Goal: Task Accomplishment & Management: Manage account settings

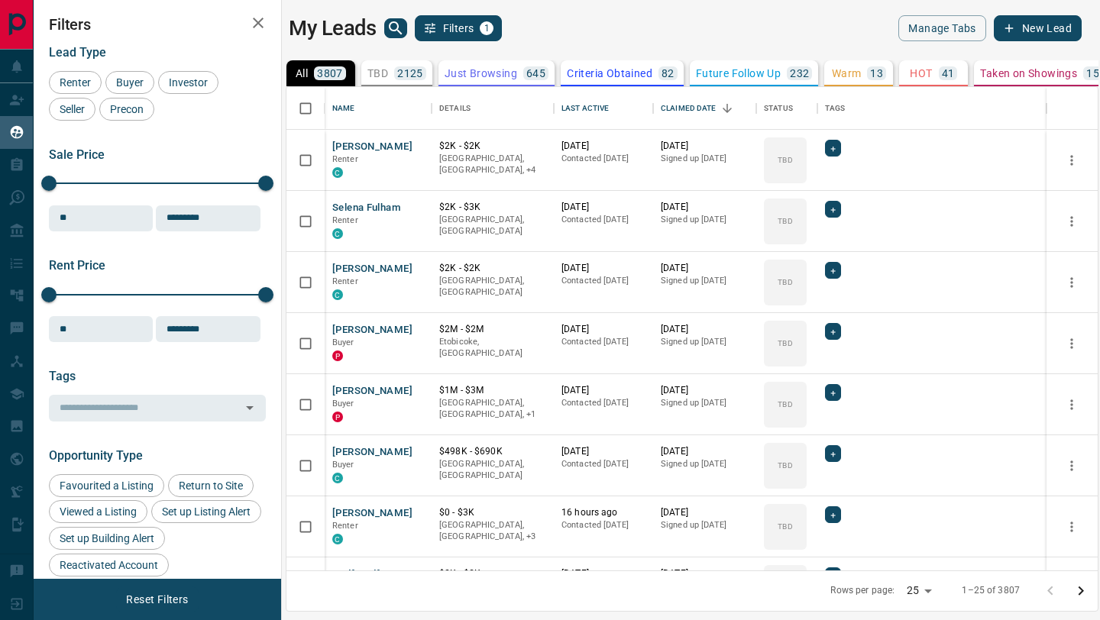
scroll to position [483, 811]
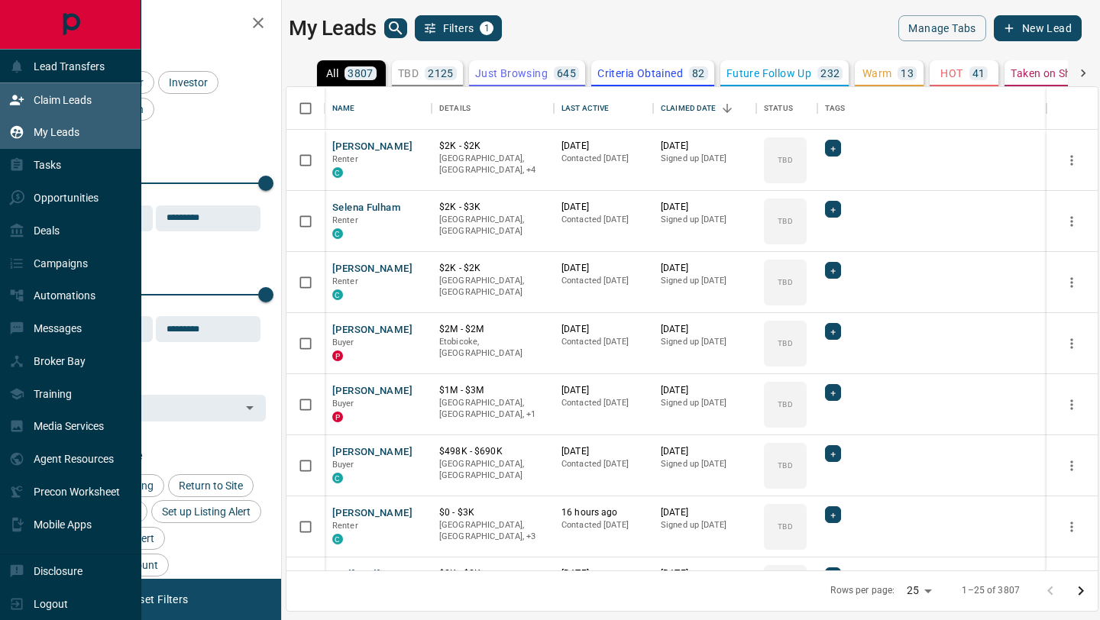
click at [22, 105] on icon at bounding box center [16, 99] width 15 height 15
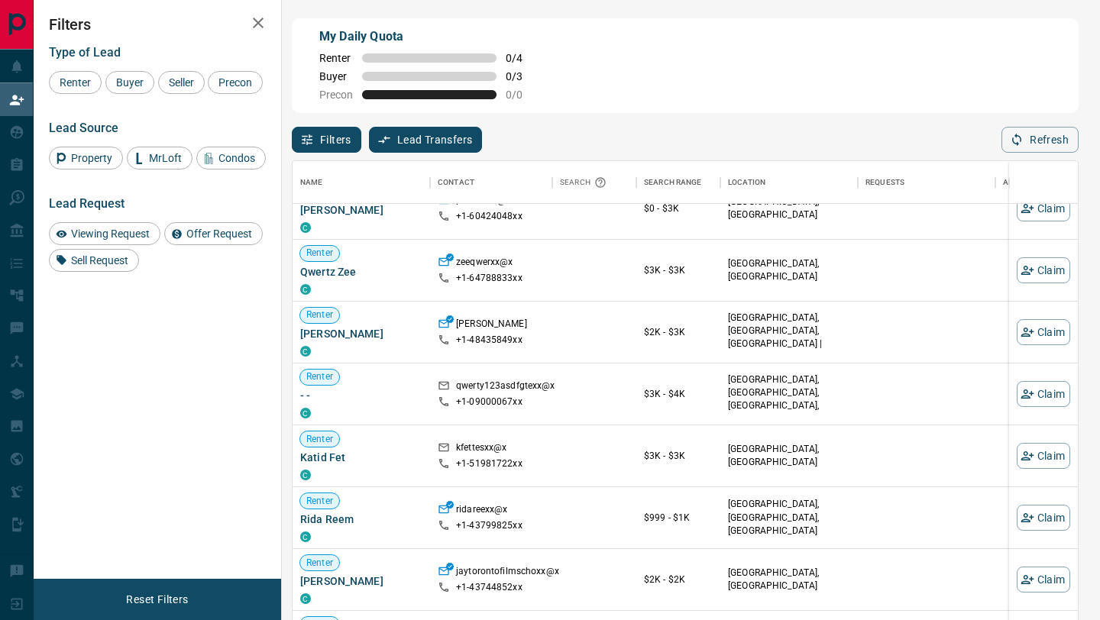
scroll to position [89, 0]
click at [1053, 458] on button "Claim" at bounding box center [1042, 455] width 53 height 26
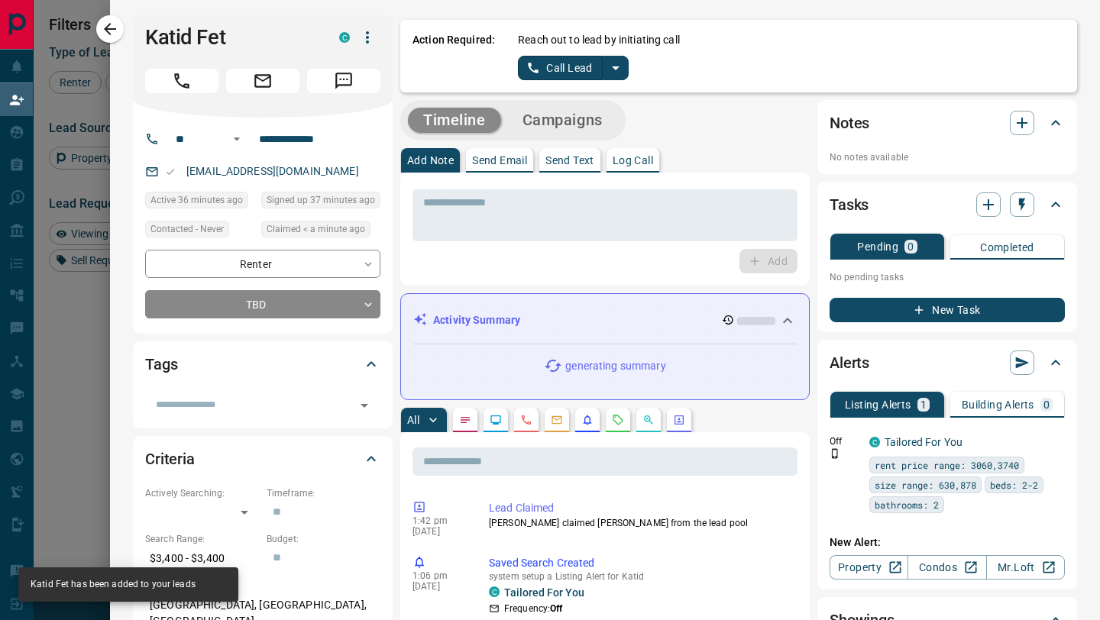
click at [565, 62] on button "Call Lead" at bounding box center [560, 68] width 85 height 24
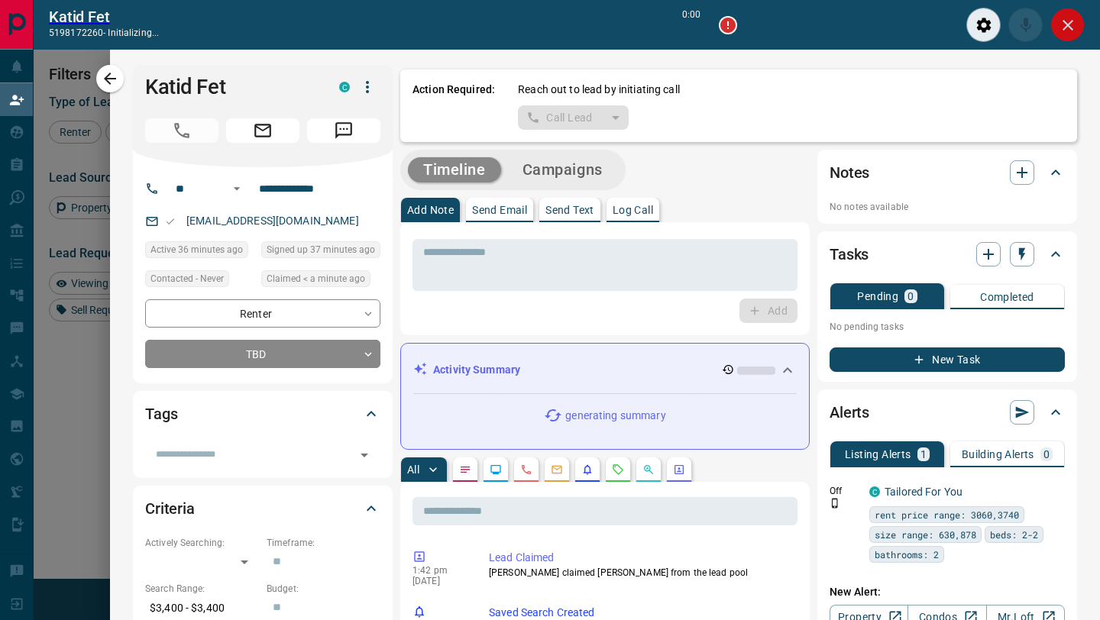
scroll to position [433, 785]
click at [1055, 23] on button "Close" at bounding box center [1067, 25] width 34 height 34
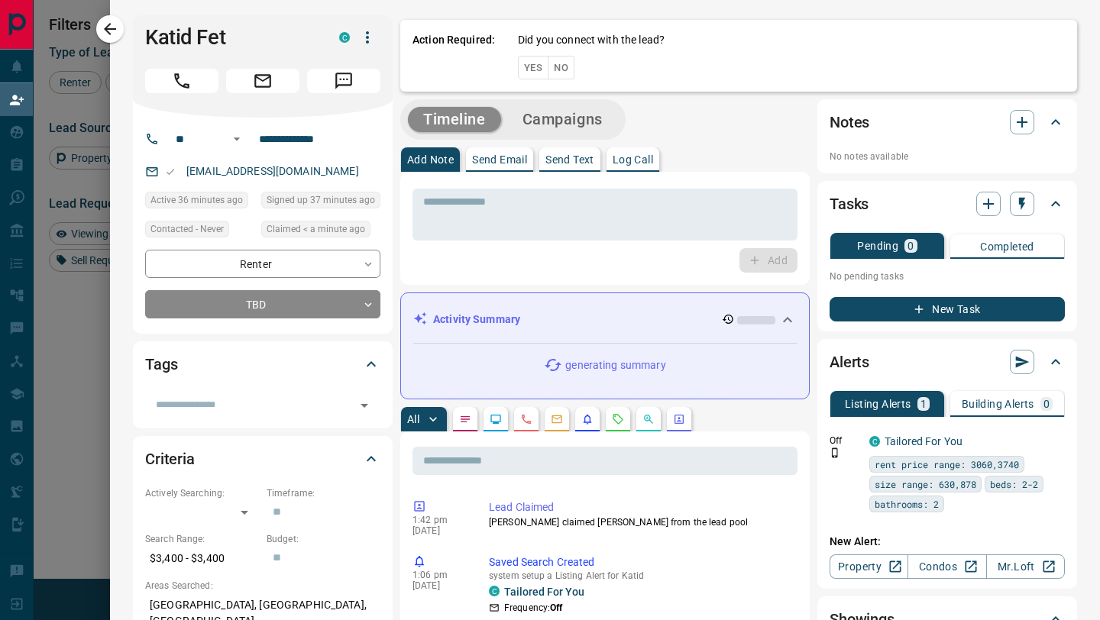
scroll to position [471, 785]
click at [567, 66] on div "Action Required: Did you connect with the lead? Yes No" at bounding box center [738, 53] width 677 height 76
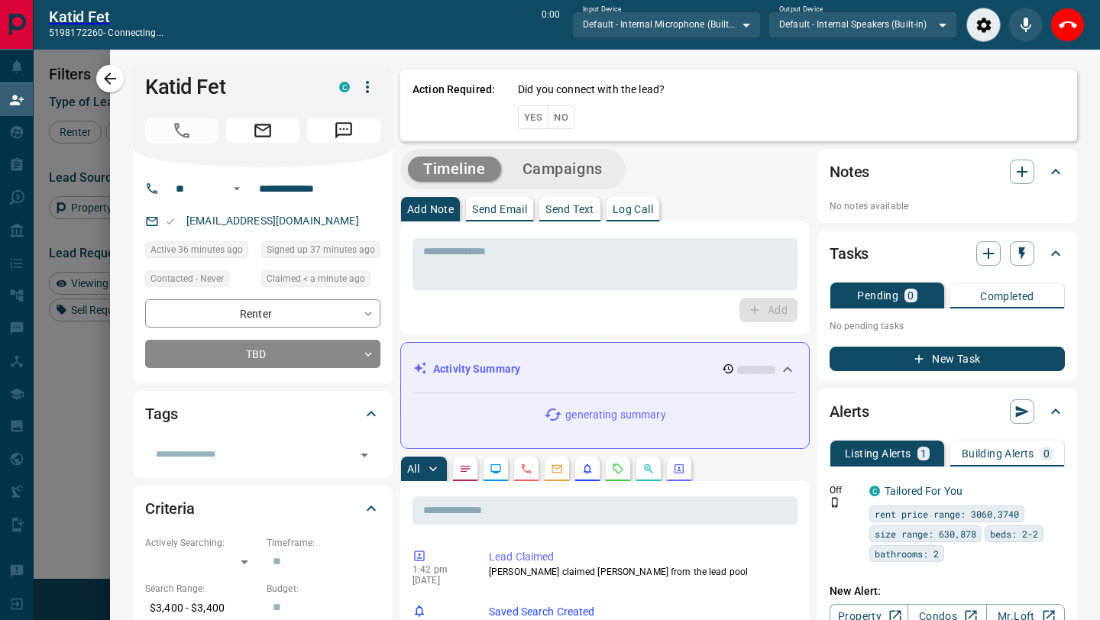
scroll to position [433, 785]
click at [1079, 31] on button "End Call" at bounding box center [1067, 25] width 34 height 34
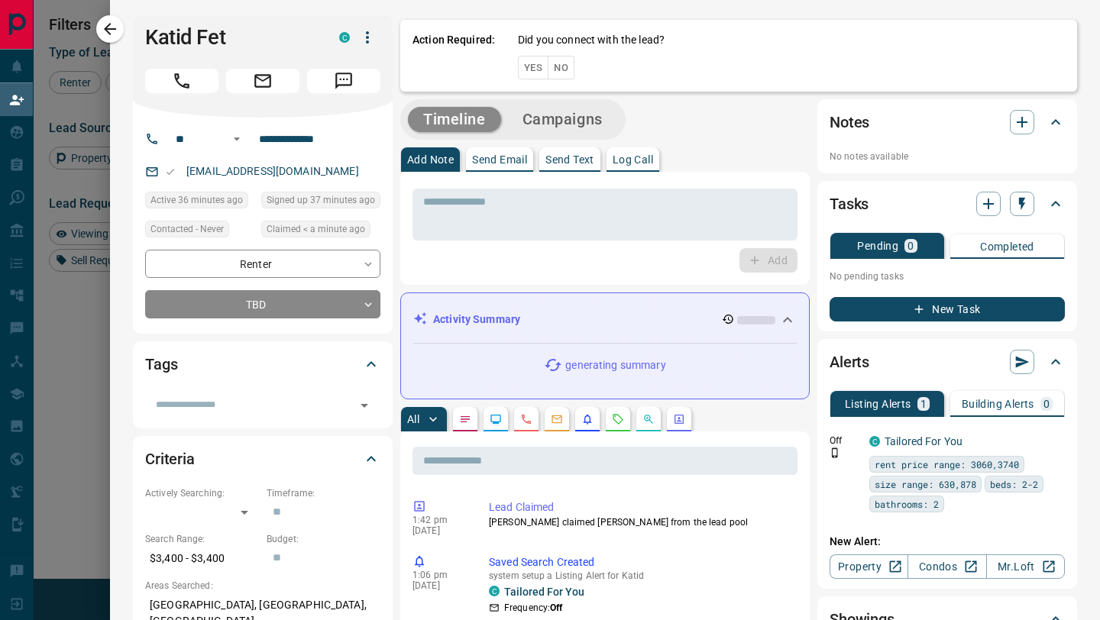
scroll to position [471, 785]
click at [560, 67] on button "No" at bounding box center [561, 68] width 27 height 24
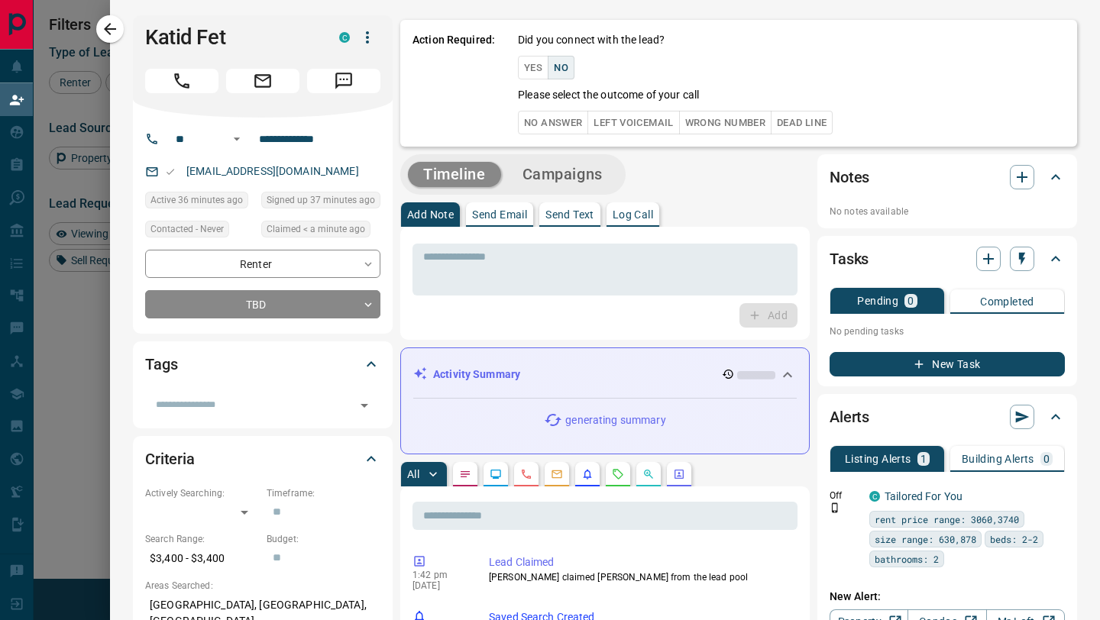
click at [559, 128] on button "No Answer" at bounding box center [553, 123] width 70 height 24
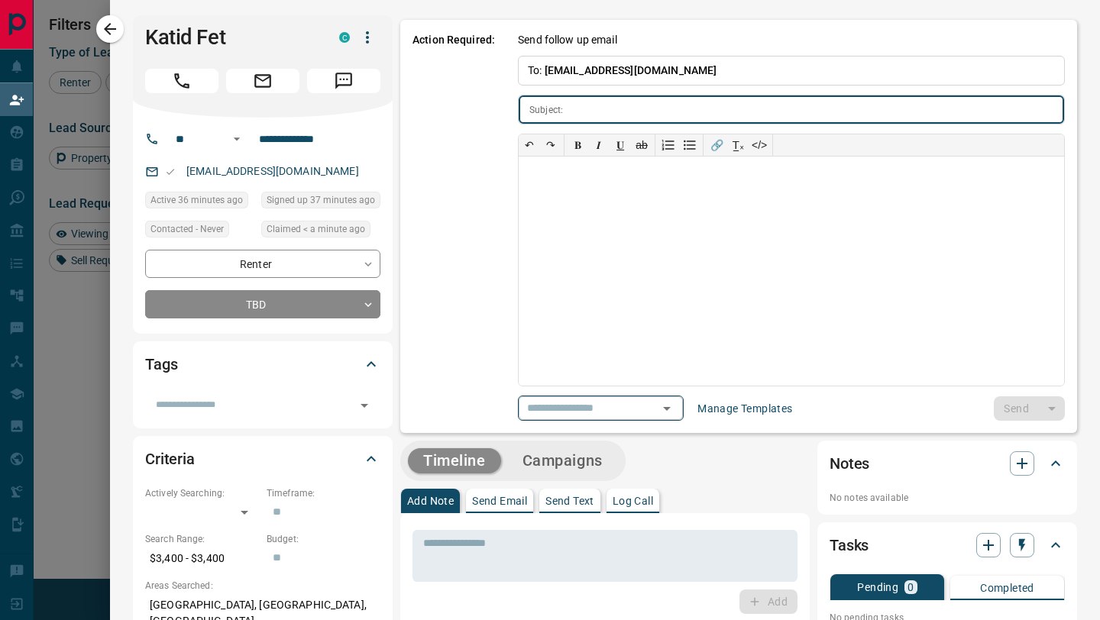
type input "**********"
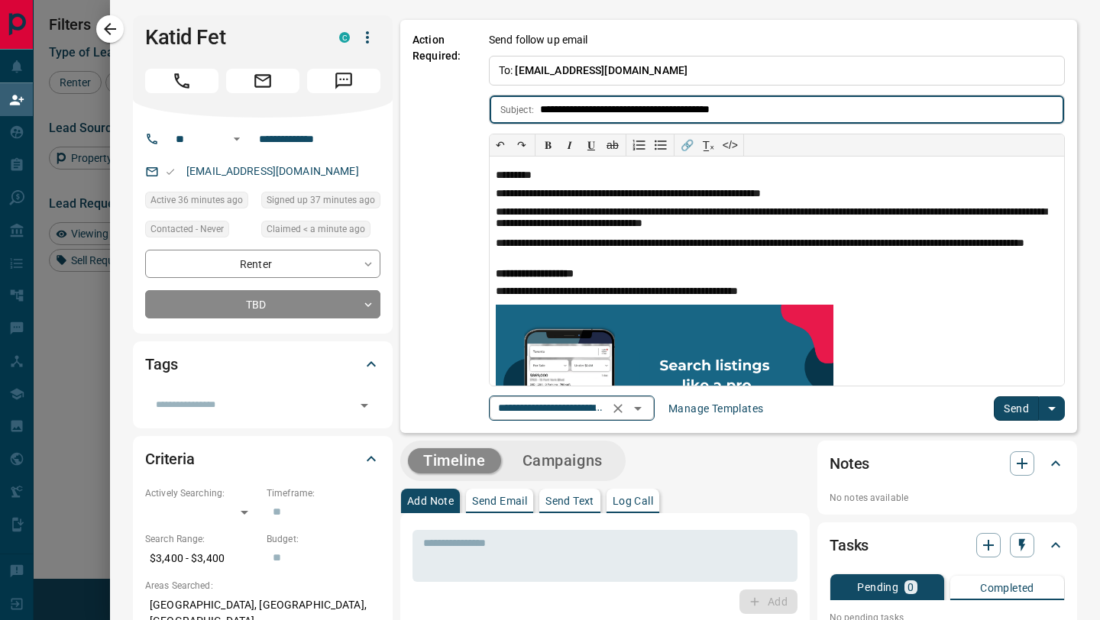
click at [641, 409] on icon "Open" at bounding box center [638, 409] width 8 height 4
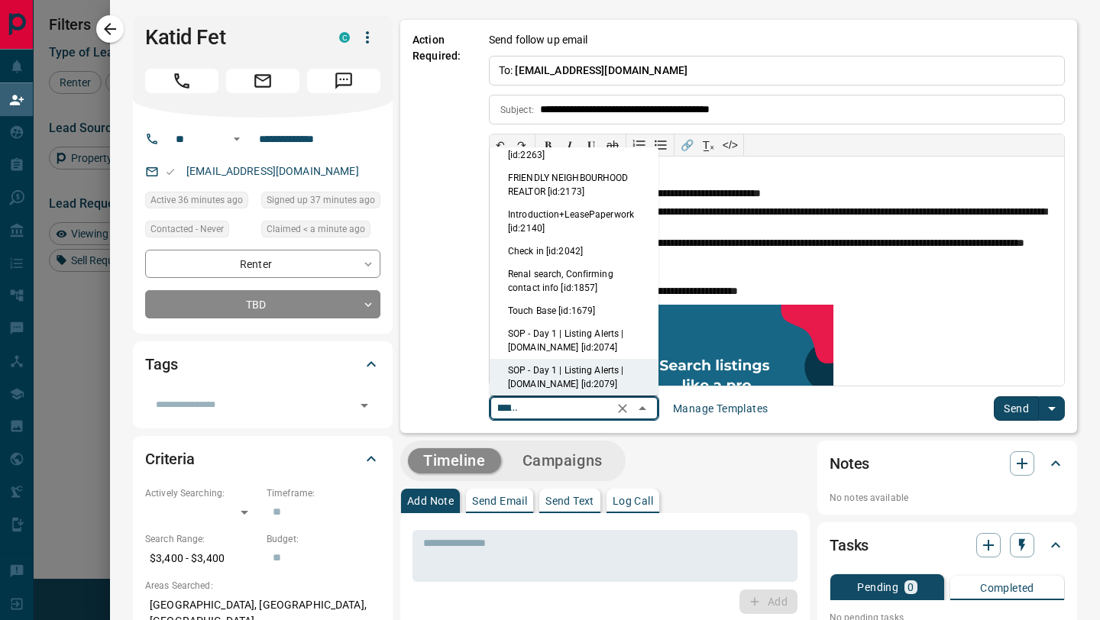
scroll to position [0, 0]
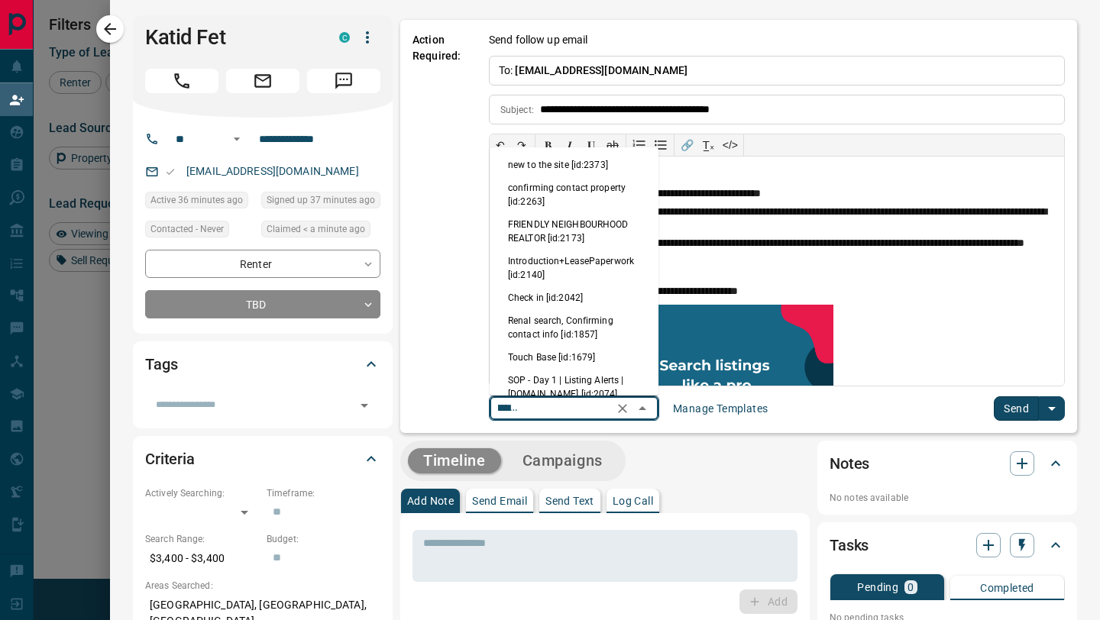
click at [572, 169] on li "new to the site [id:2373]" at bounding box center [573, 164] width 169 height 23
type input "**********"
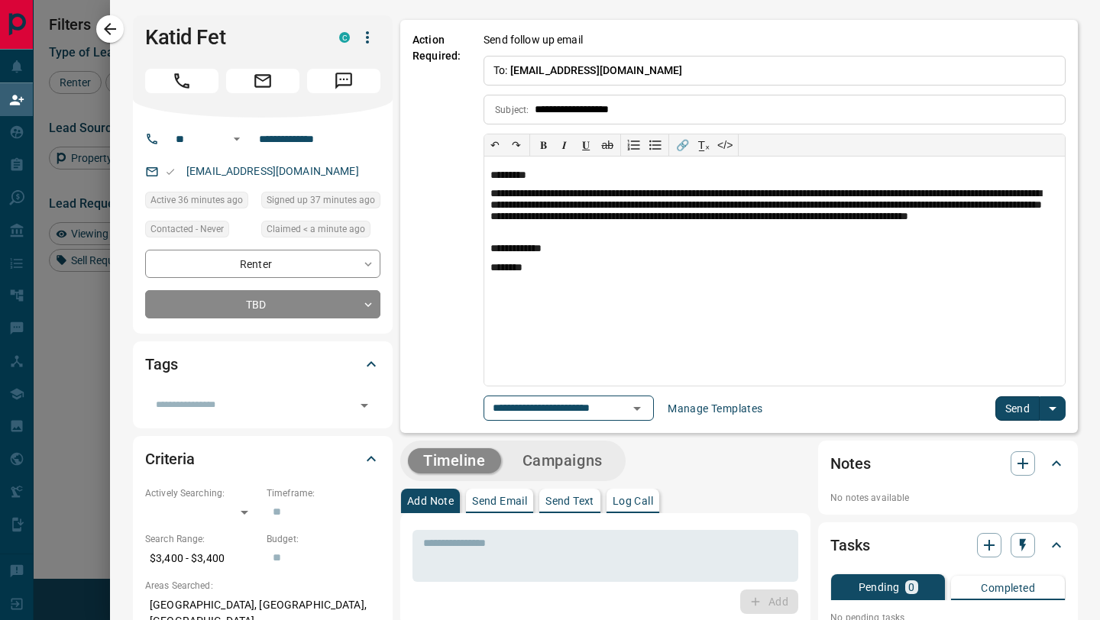
click at [1017, 418] on button "Send" at bounding box center [1017, 408] width 45 height 24
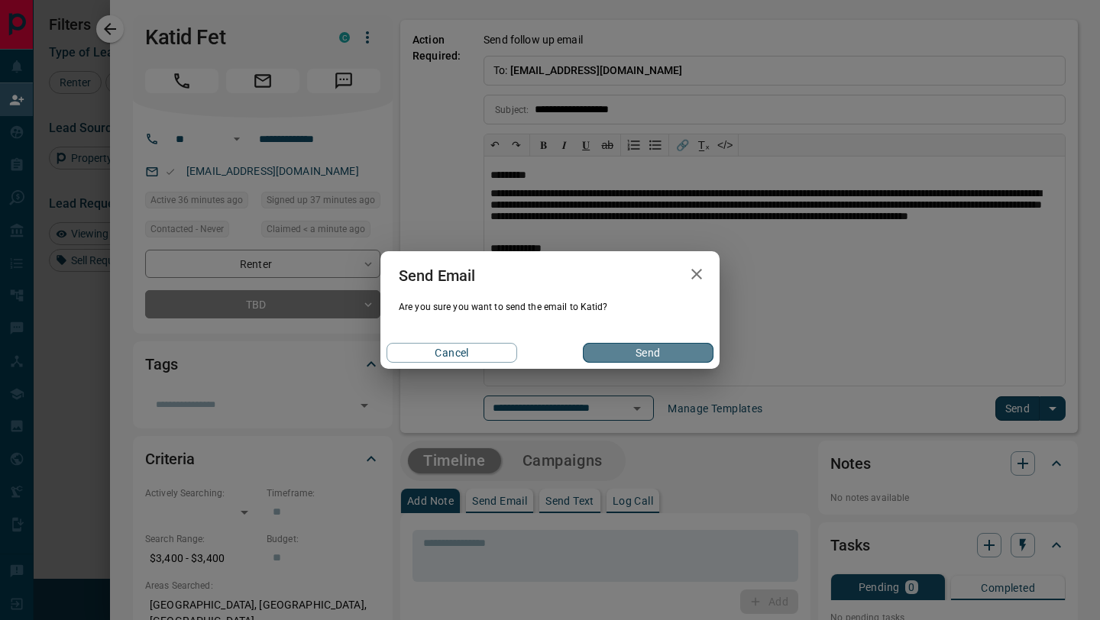
click at [635, 350] on button "Send" at bounding box center [648, 353] width 131 height 20
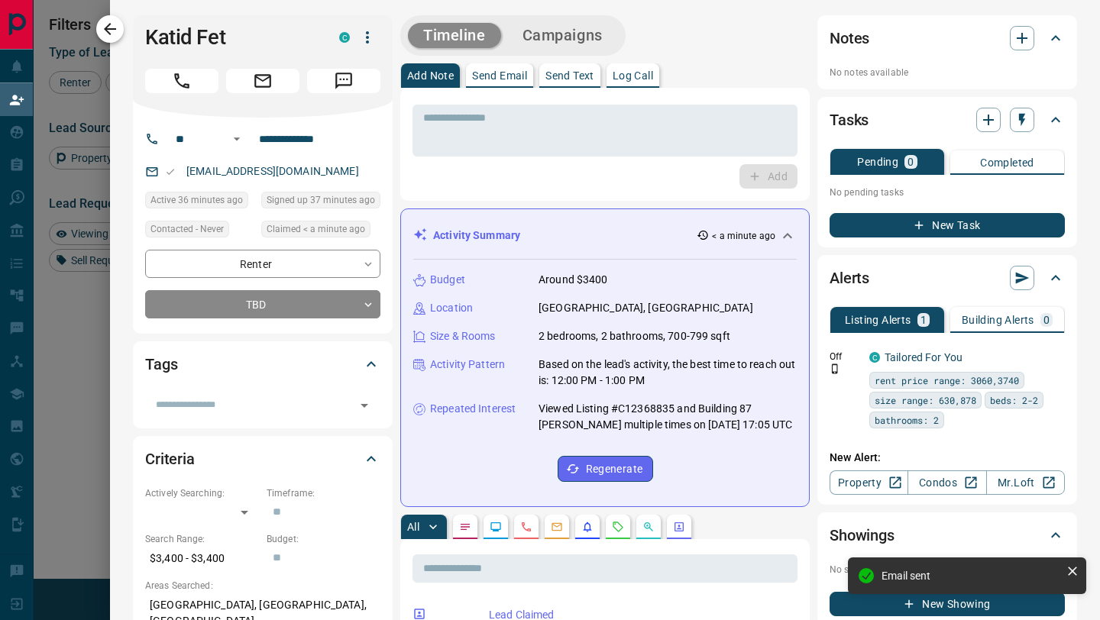
click at [109, 34] on icon "button" at bounding box center [110, 29] width 12 height 12
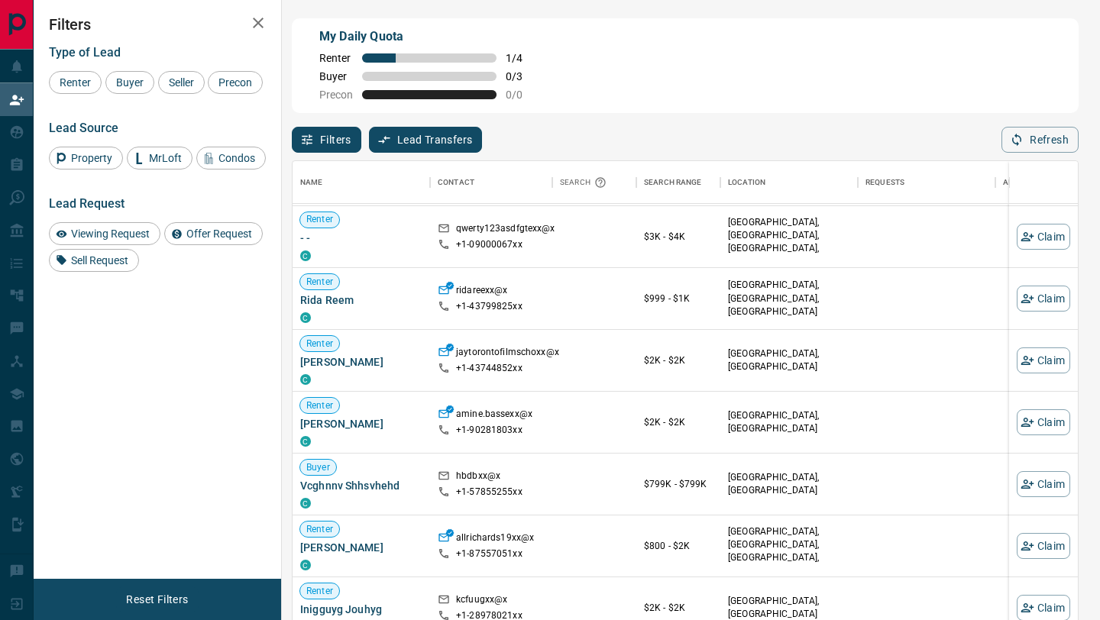
scroll to position [247, 0]
click at [1038, 423] on button "Claim" at bounding box center [1042, 421] width 53 height 26
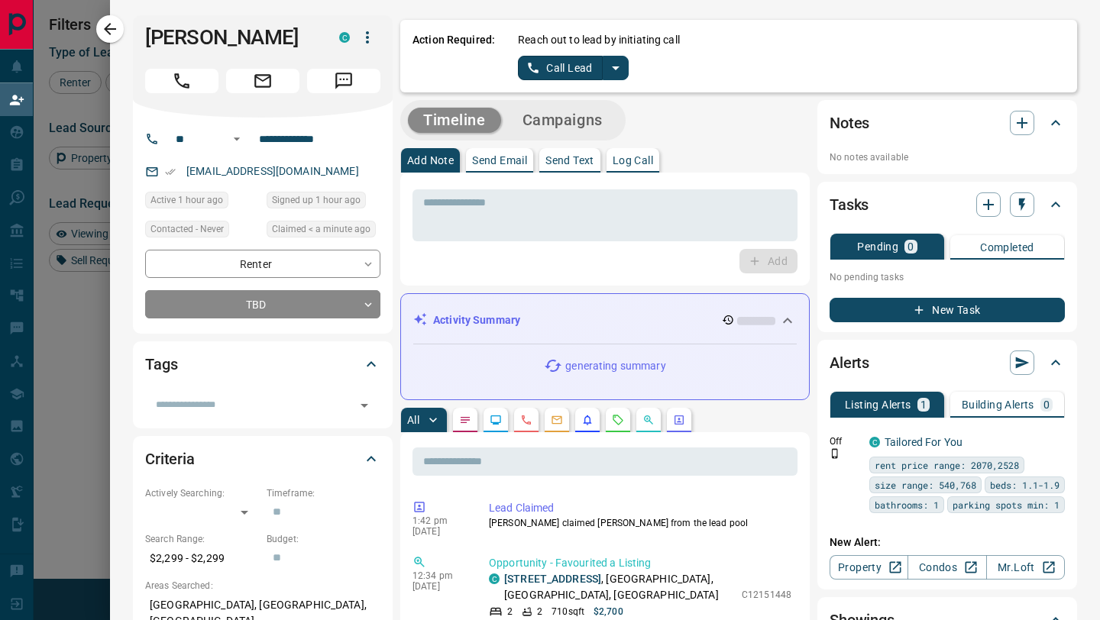
click at [560, 73] on button "Call Lead" at bounding box center [560, 68] width 85 height 24
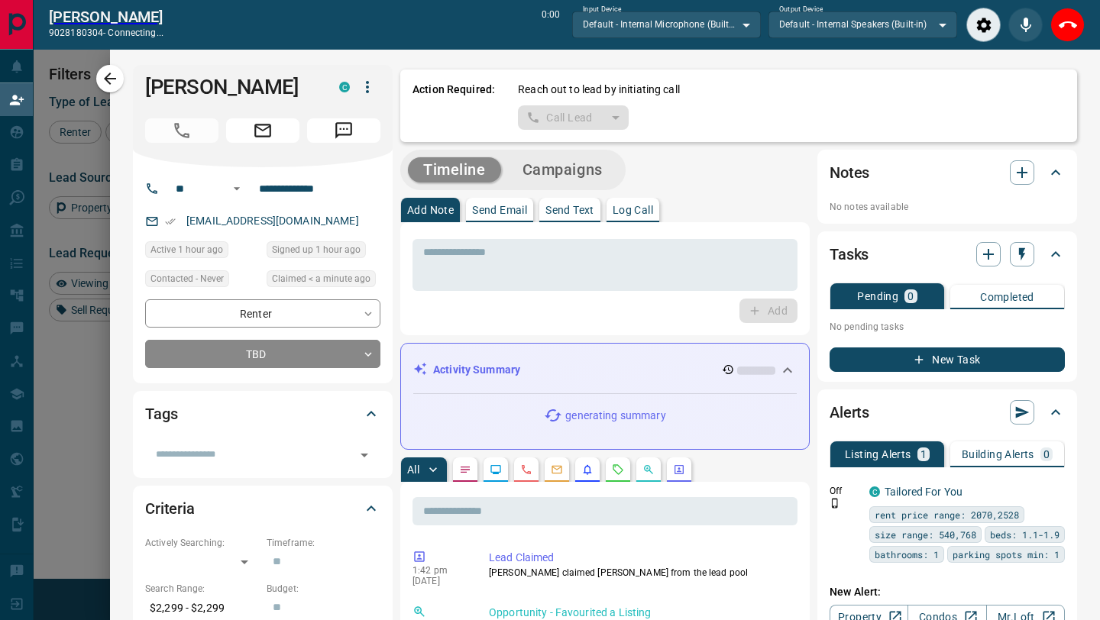
scroll to position [433, 785]
click at [1066, 33] on icon "End Call" at bounding box center [1067, 25] width 18 height 18
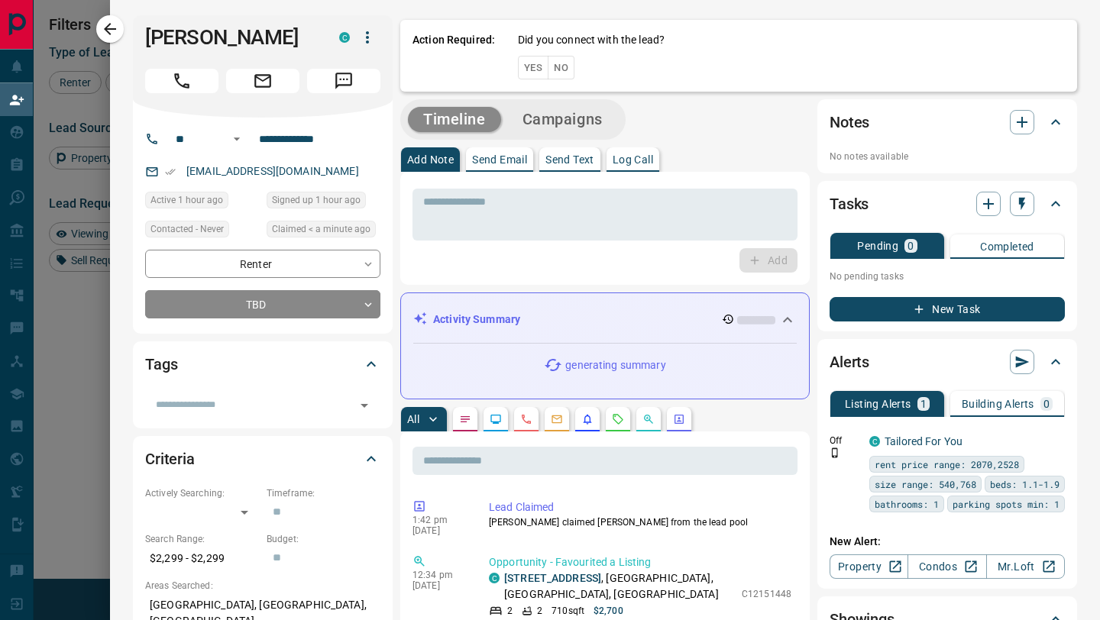
scroll to position [471, 785]
click at [569, 66] on button "No" at bounding box center [561, 68] width 27 height 24
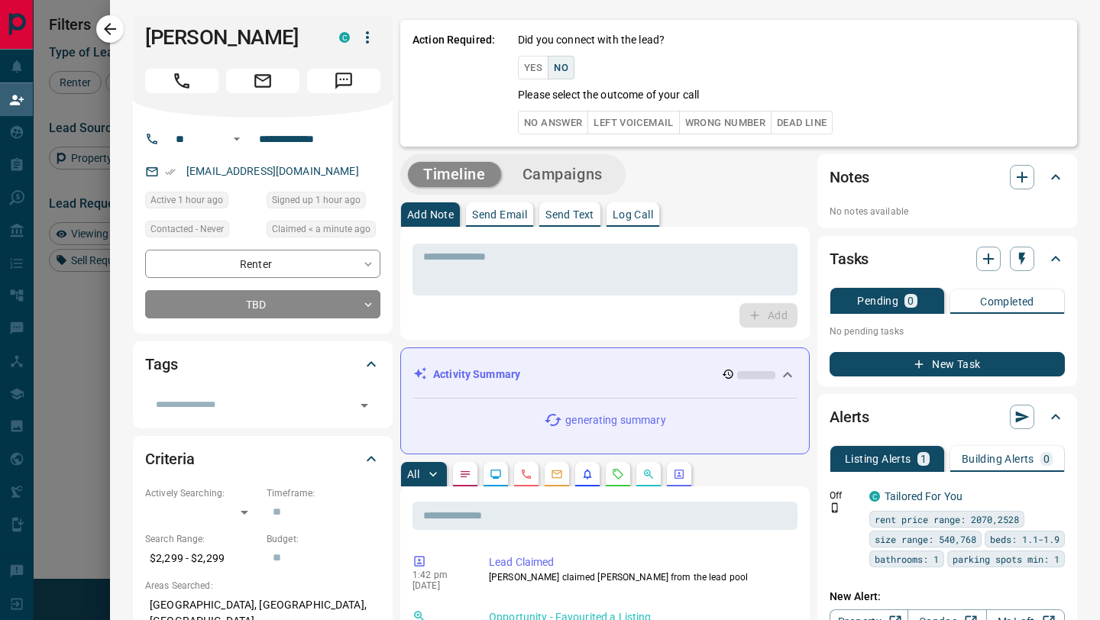
click at [560, 120] on button "No Answer" at bounding box center [553, 123] width 70 height 24
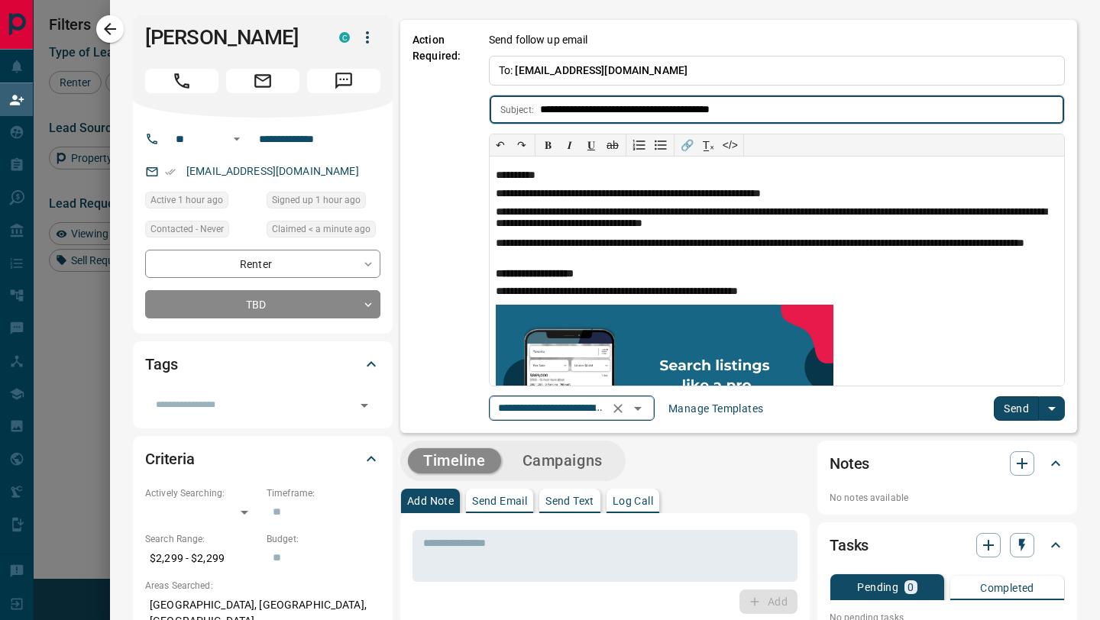
click at [643, 409] on icon "Open" at bounding box center [637, 408] width 18 height 18
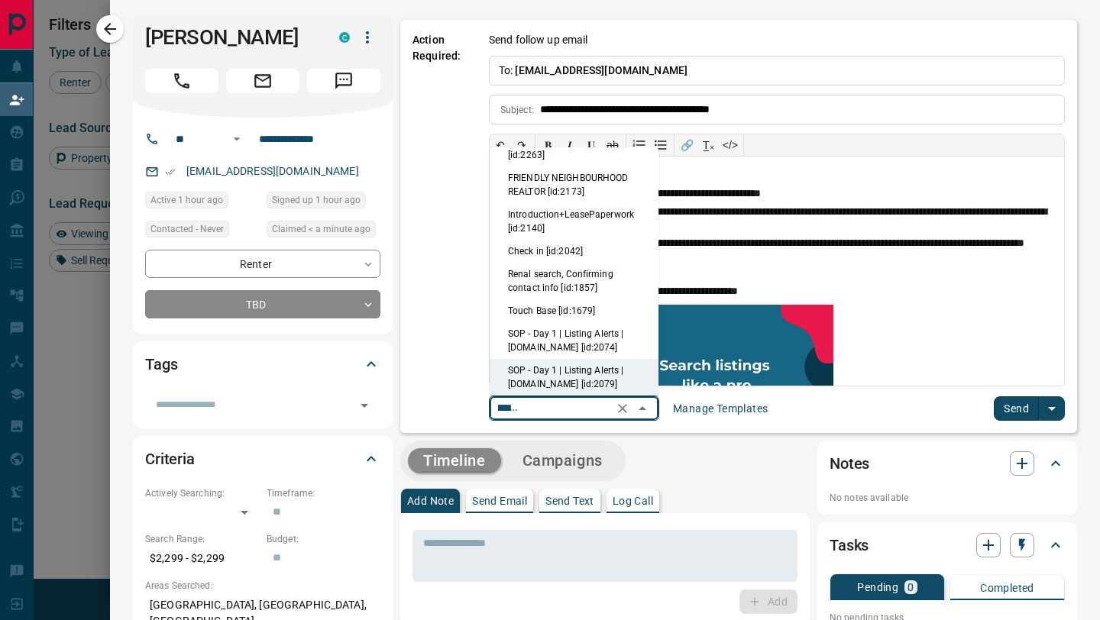
scroll to position [0, 0]
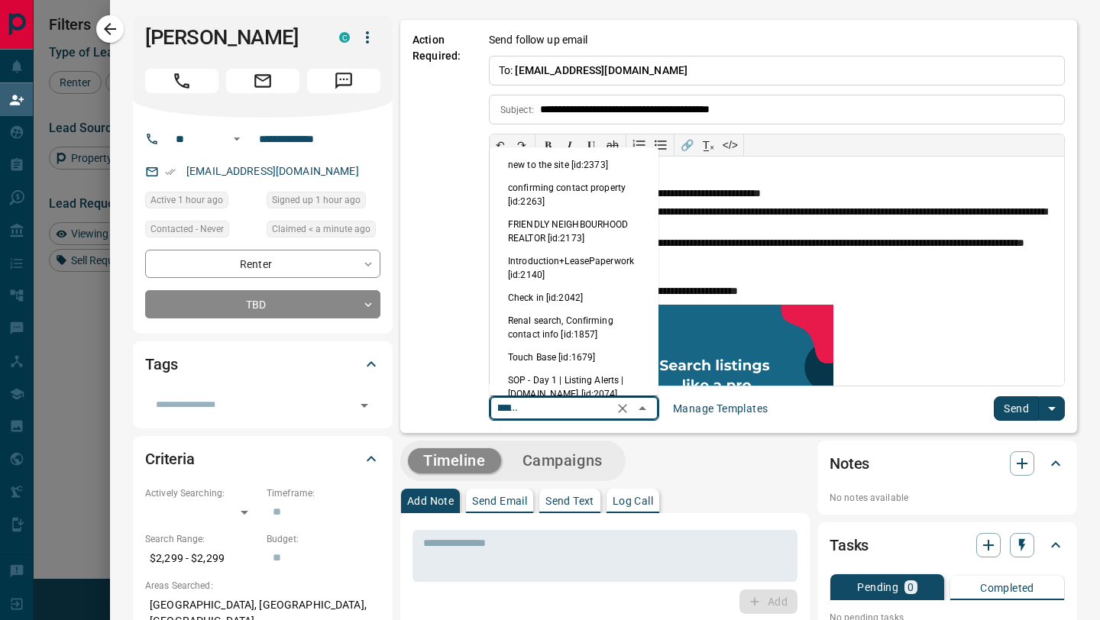
click at [586, 172] on li "new to the site [id:2373]" at bounding box center [573, 164] width 169 height 23
type input "**********"
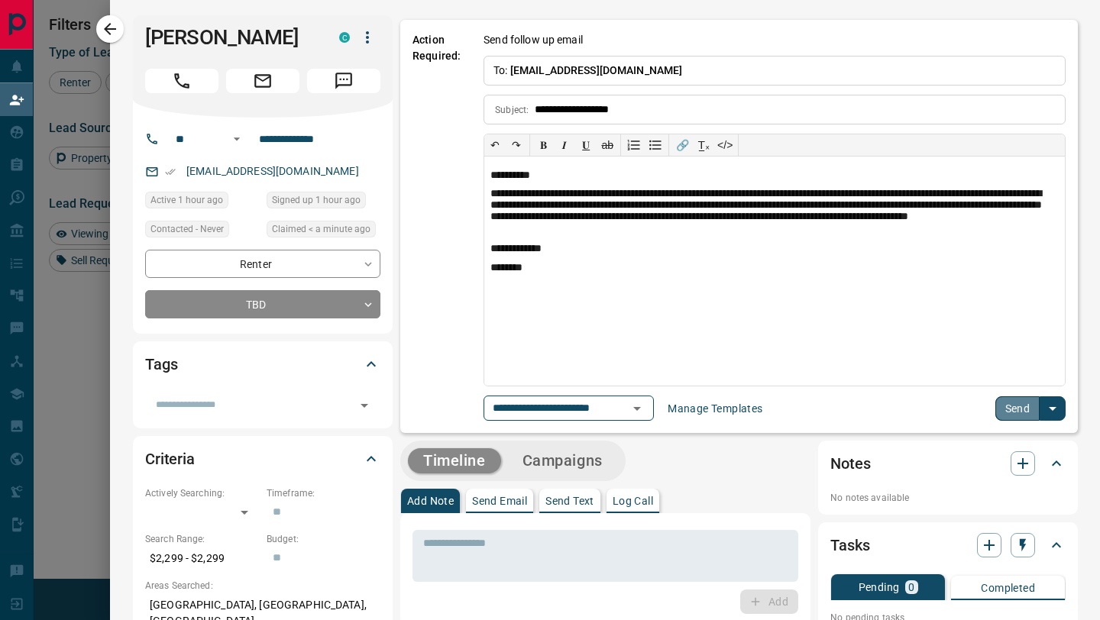
click at [1006, 418] on button "Send" at bounding box center [1017, 408] width 45 height 24
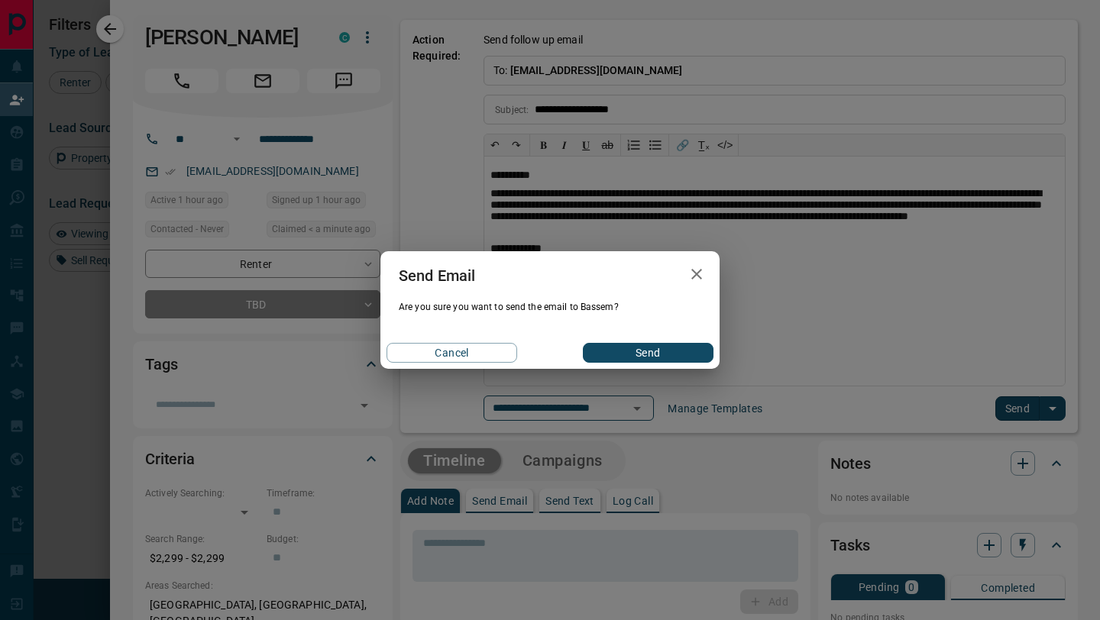
click at [666, 355] on button "Send" at bounding box center [648, 353] width 131 height 20
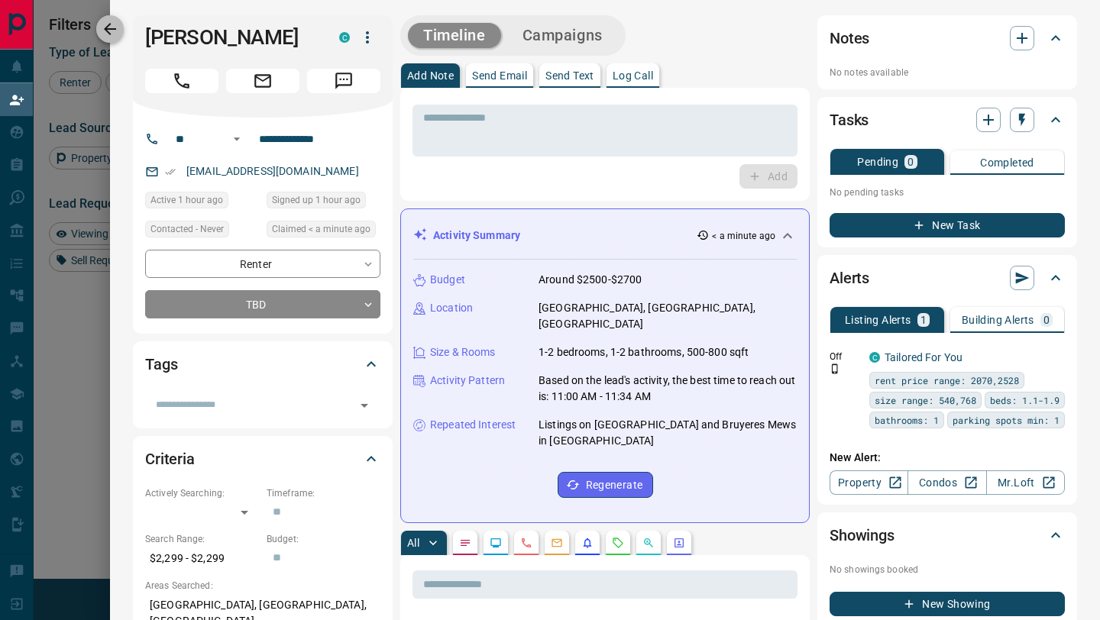
click at [109, 31] on icon "button" at bounding box center [110, 29] width 18 height 18
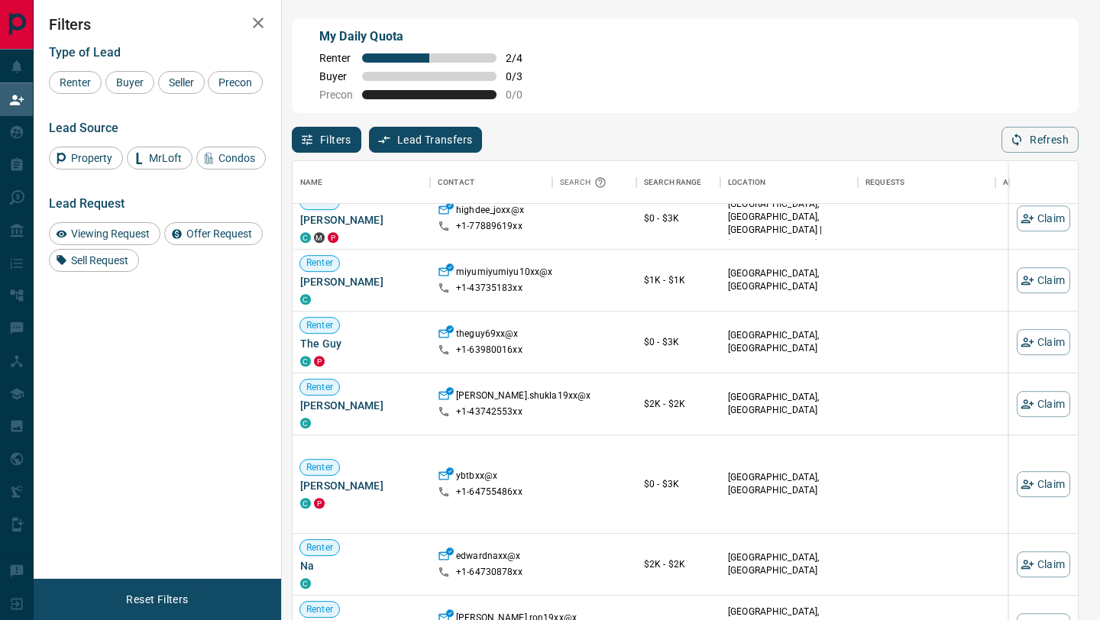
scroll to position [961, 0]
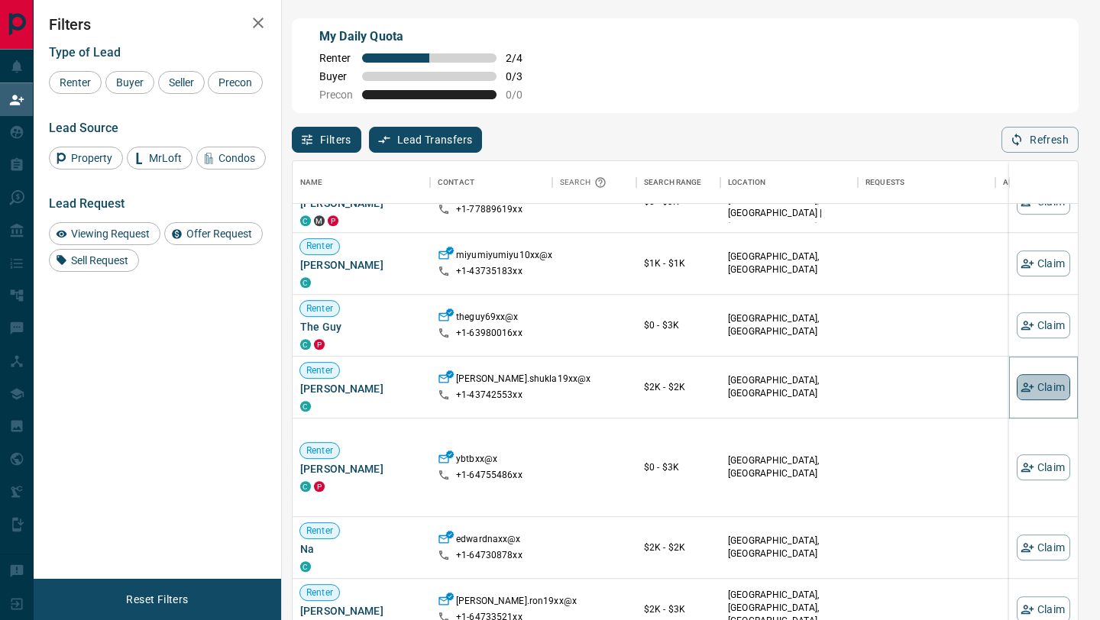
click at [1035, 392] on button "Claim" at bounding box center [1042, 387] width 53 height 26
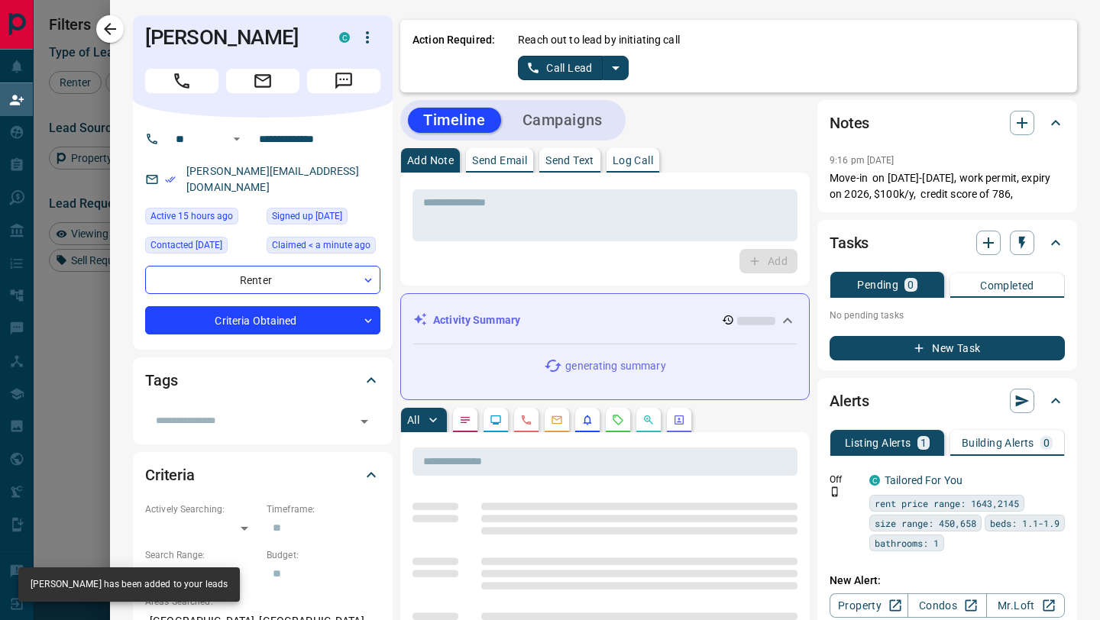
click at [564, 67] on button "Call Lead" at bounding box center [560, 68] width 85 height 24
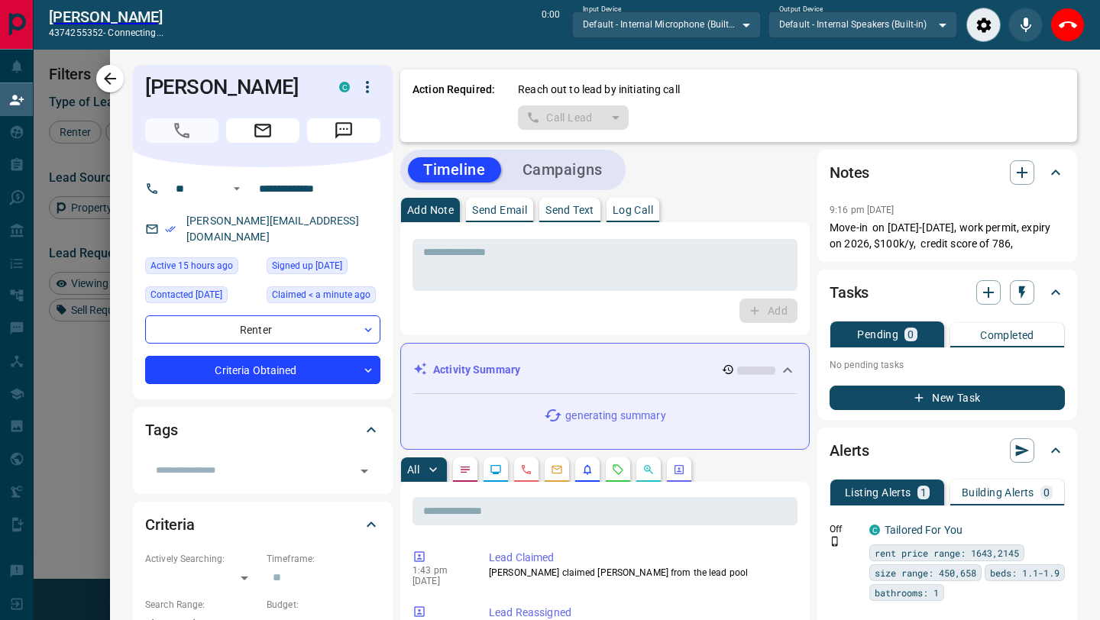
scroll to position [433, 785]
click at [1058, 24] on icon "End Call" at bounding box center [1067, 24] width 18 height 7
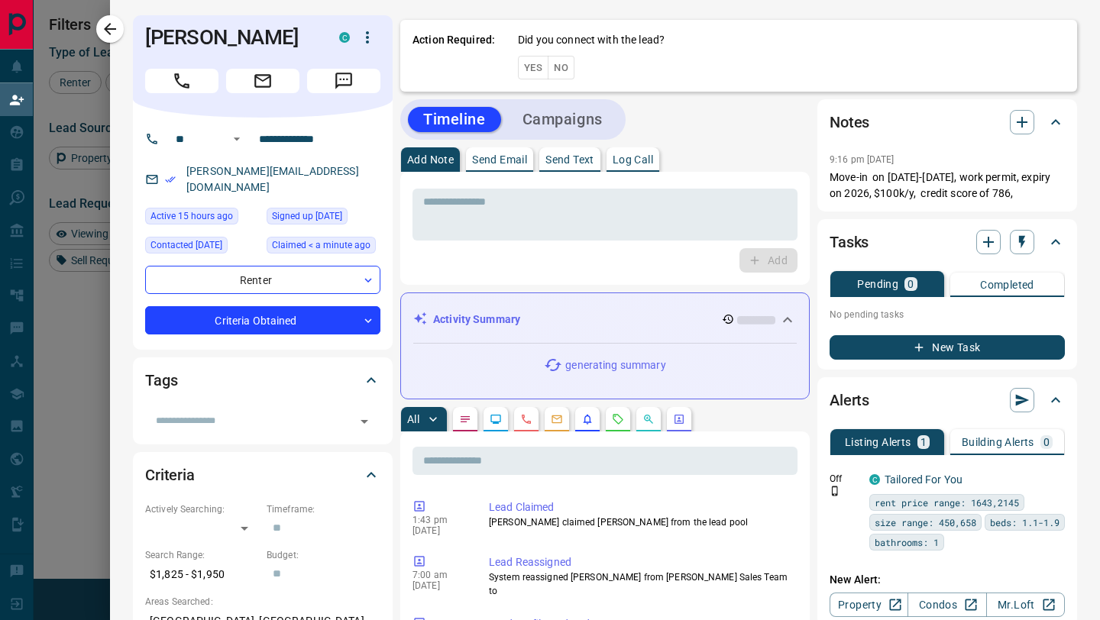
scroll to position [471, 785]
click at [566, 66] on button "No" at bounding box center [561, 68] width 27 height 24
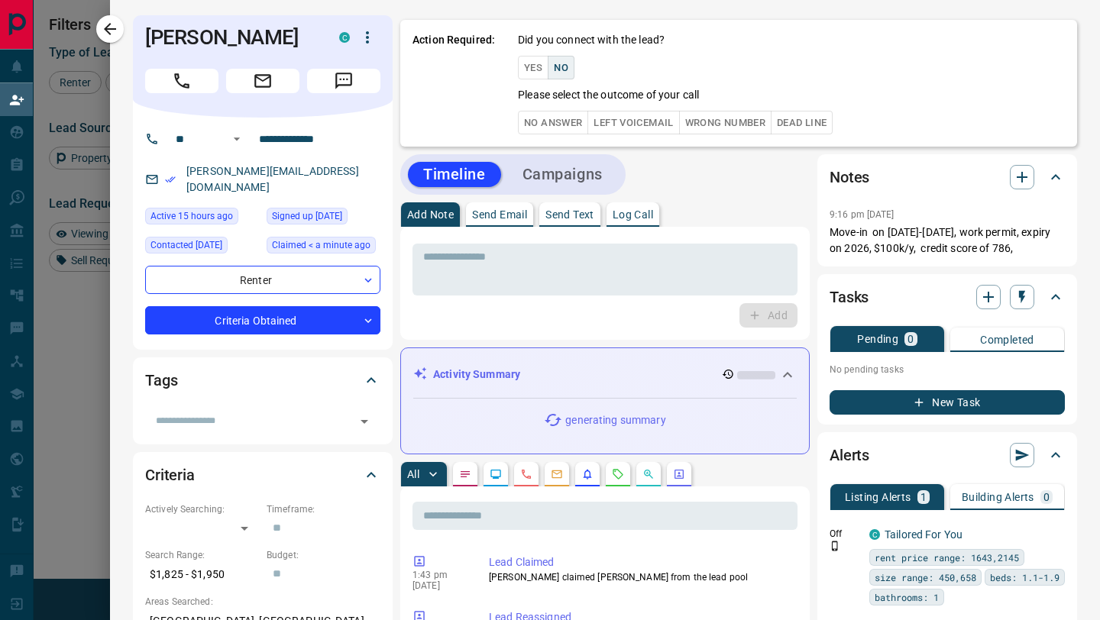
click at [569, 114] on button "No Answer" at bounding box center [553, 123] width 70 height 24
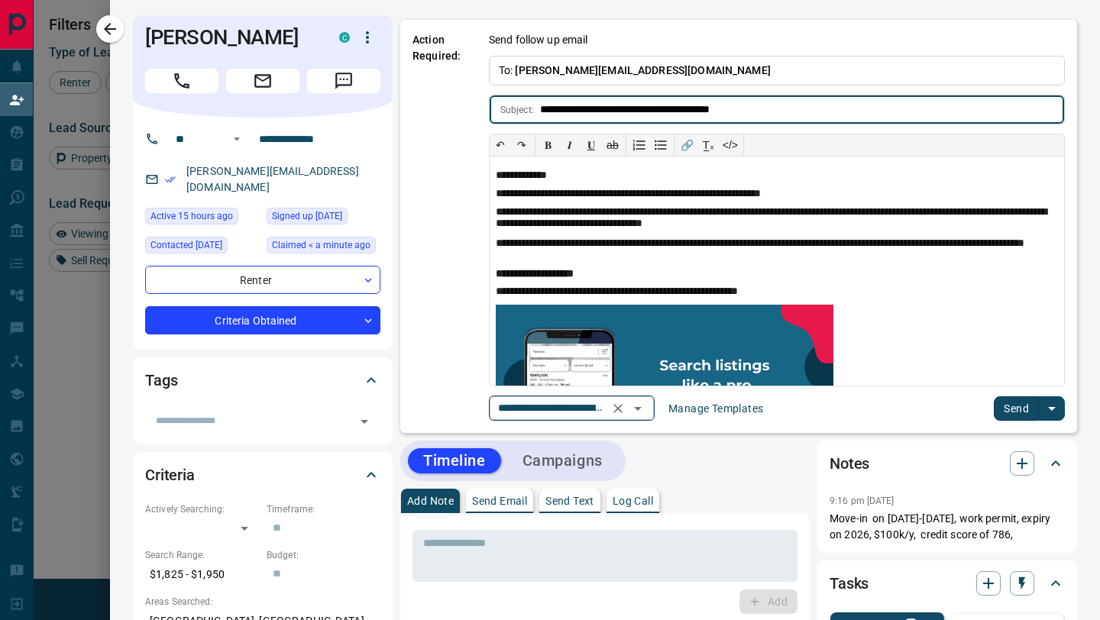
click at [644, 402] on icon "Open" at bounding box center [637, 408] width 18 height 18
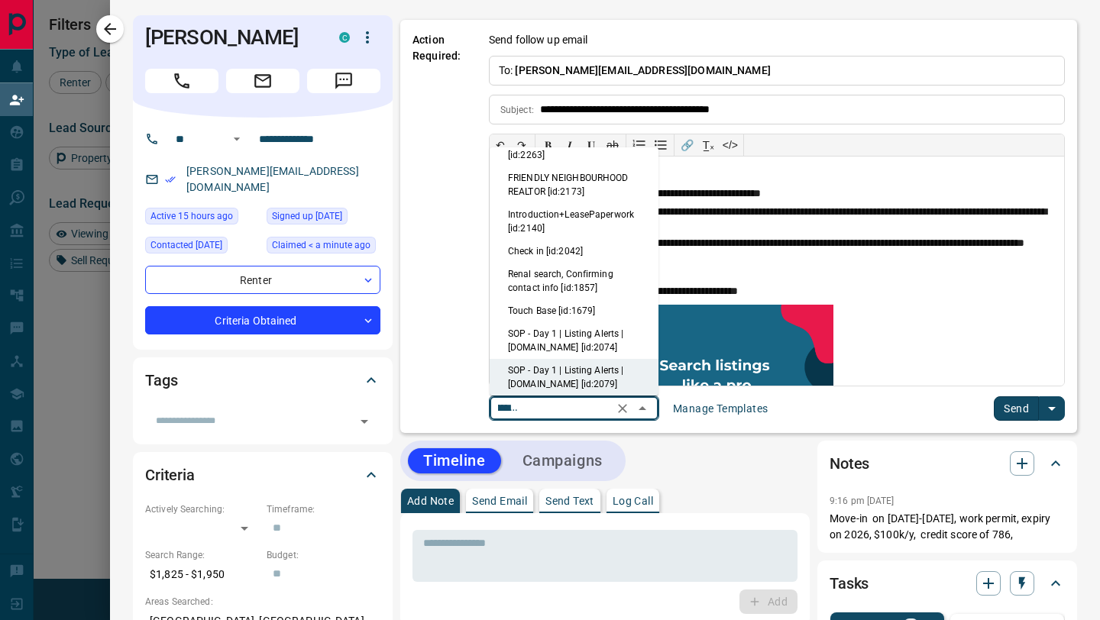
scroll to position [0, 0]
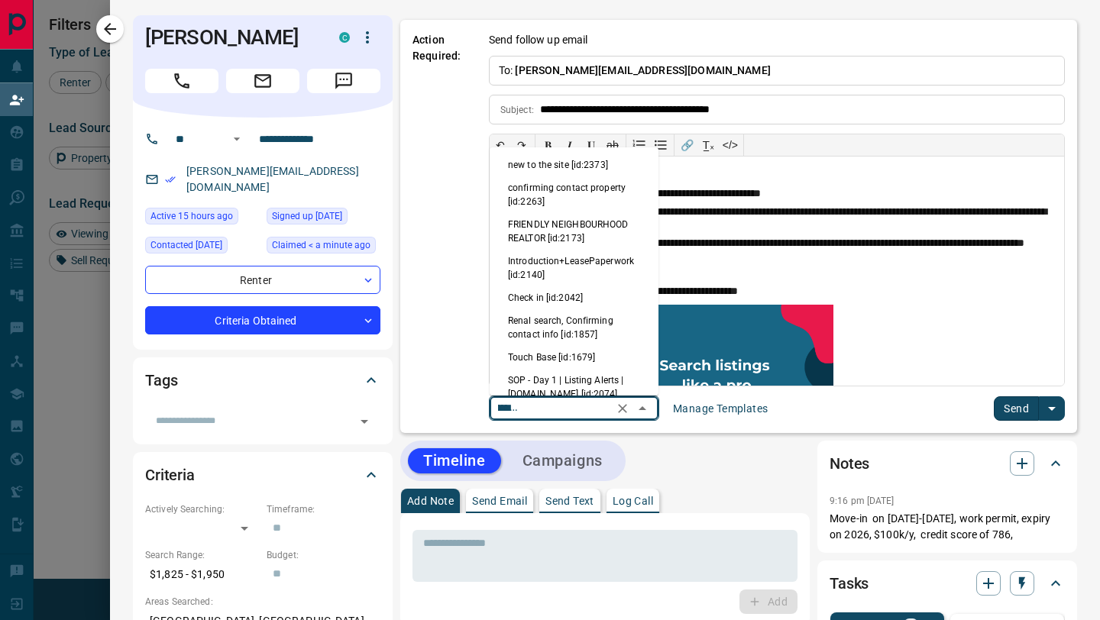
click at [599, 166] on li "new to the site [id:2373]" at bounding box center [573, 164] width 169 height 23
type input "**********"
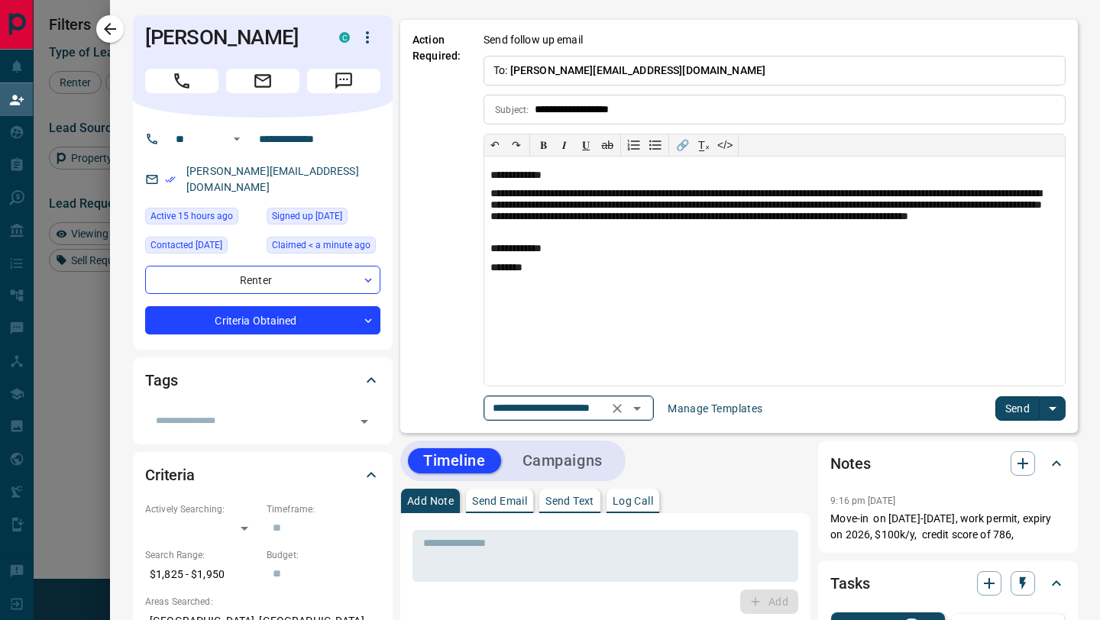
click at [635, 402] on icon "Open" at bounding box center [637, 408] width 18 height 18
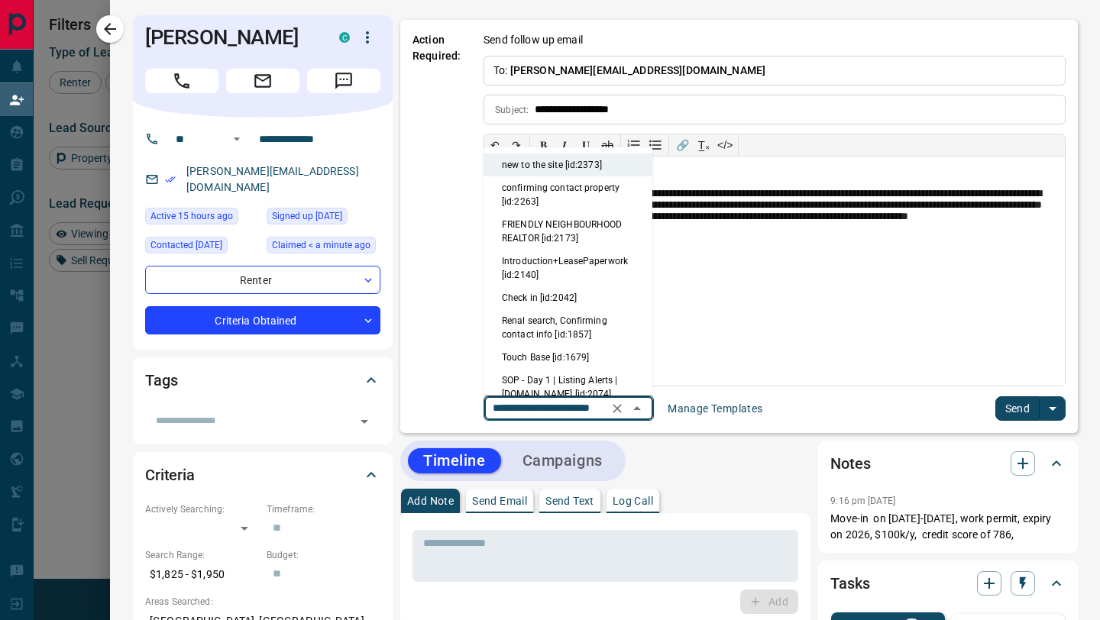
click at [556, 351] on li "Touch Base [id:1679]" at bounding box center [567, 357] width 169 height 23
type input "**********"
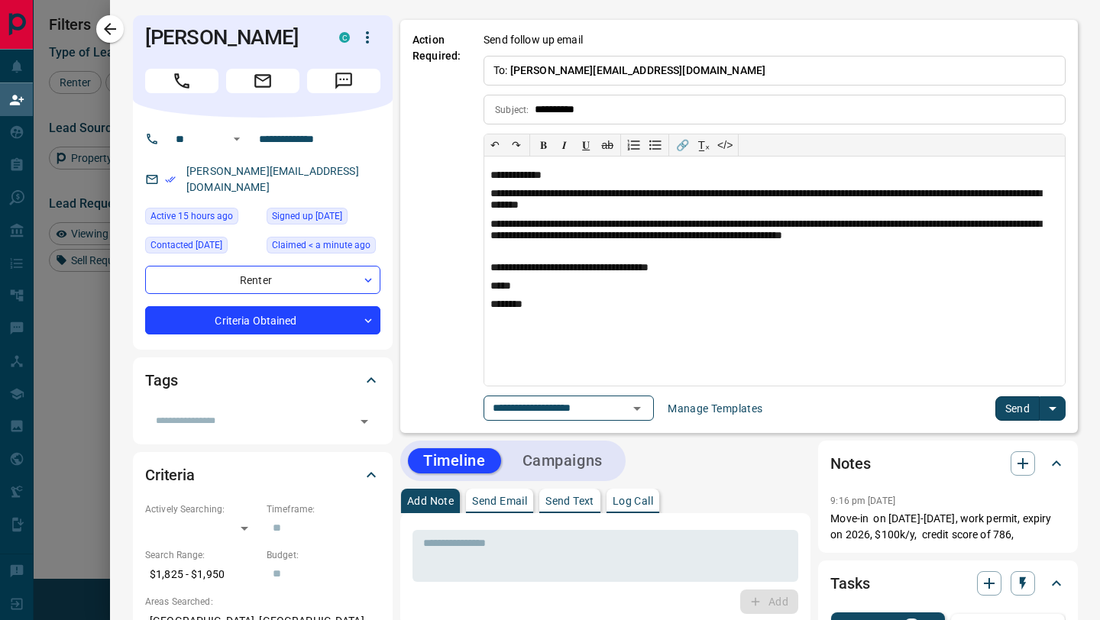
click at [998, 407] on button "Send" at bounding box center [1017, 408] width 45 height 24
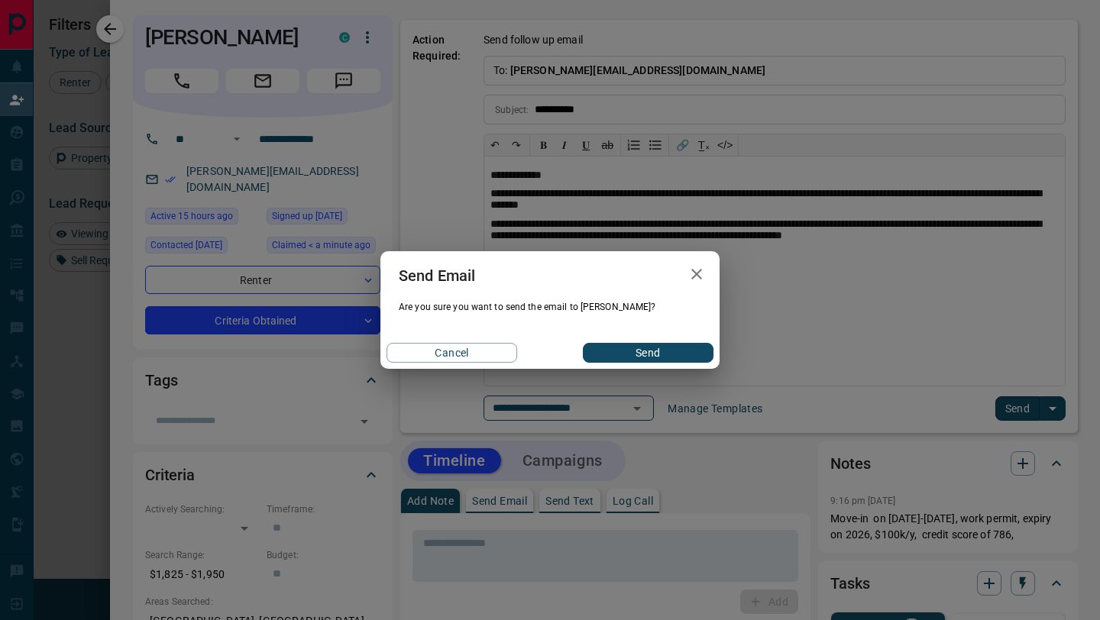
click at [662, 351] on button "Send" at bounding box center [648, 353] width 131 height 20
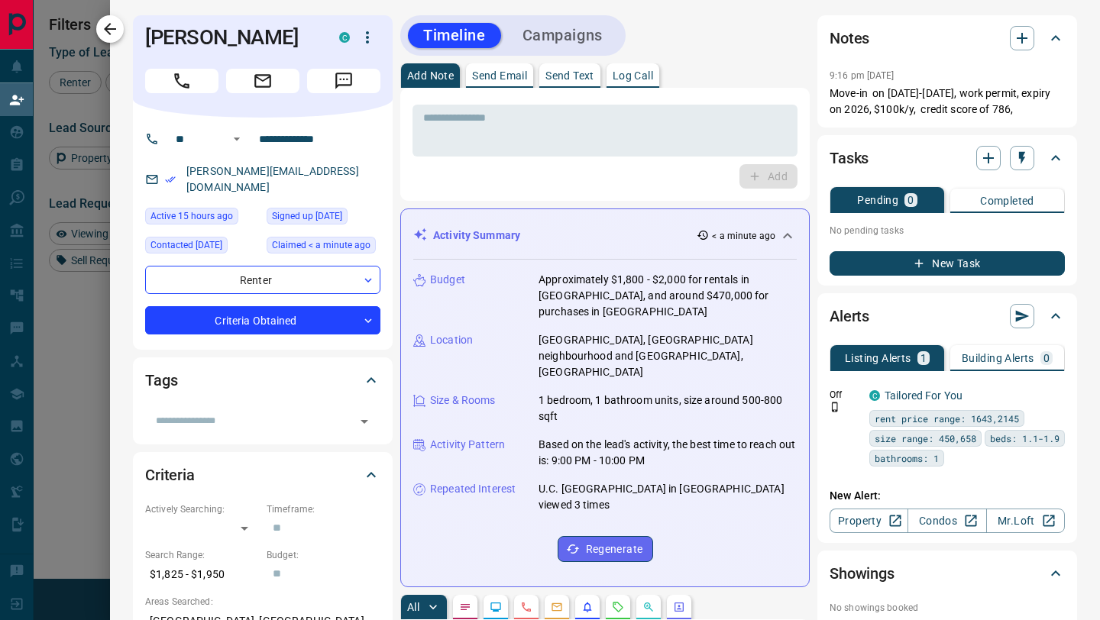
click at [108, 28] on icon "button" at bounding box center [110, 29] width 12 height 12
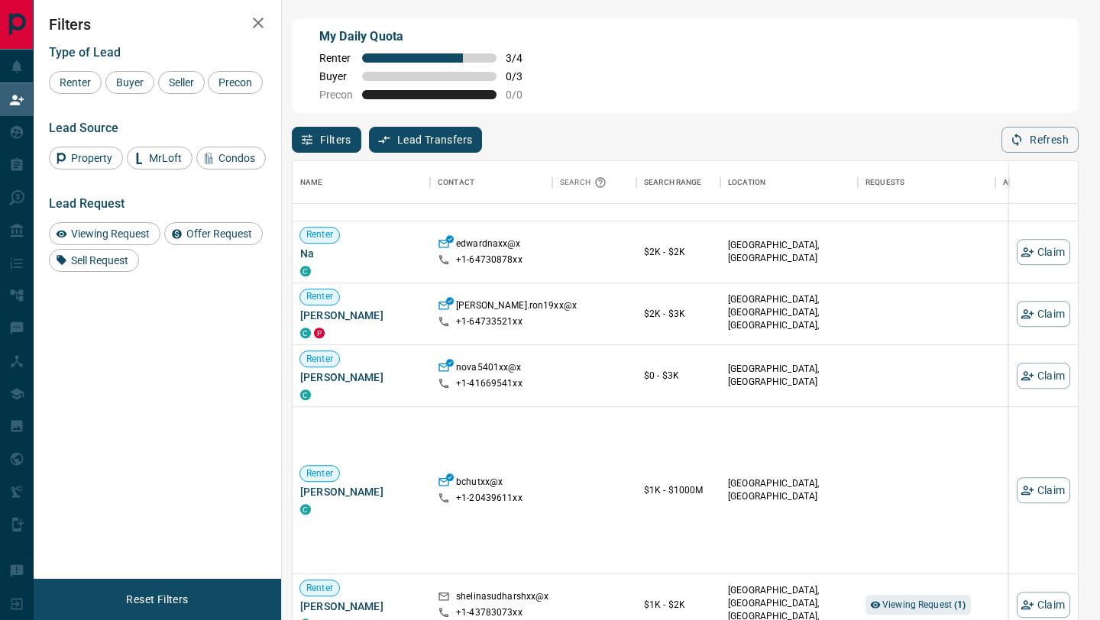
scroll to position [1196, 0]
click at [1056, 309] on button "Claim" at bounding box center [1042, 312] width 53 height 26
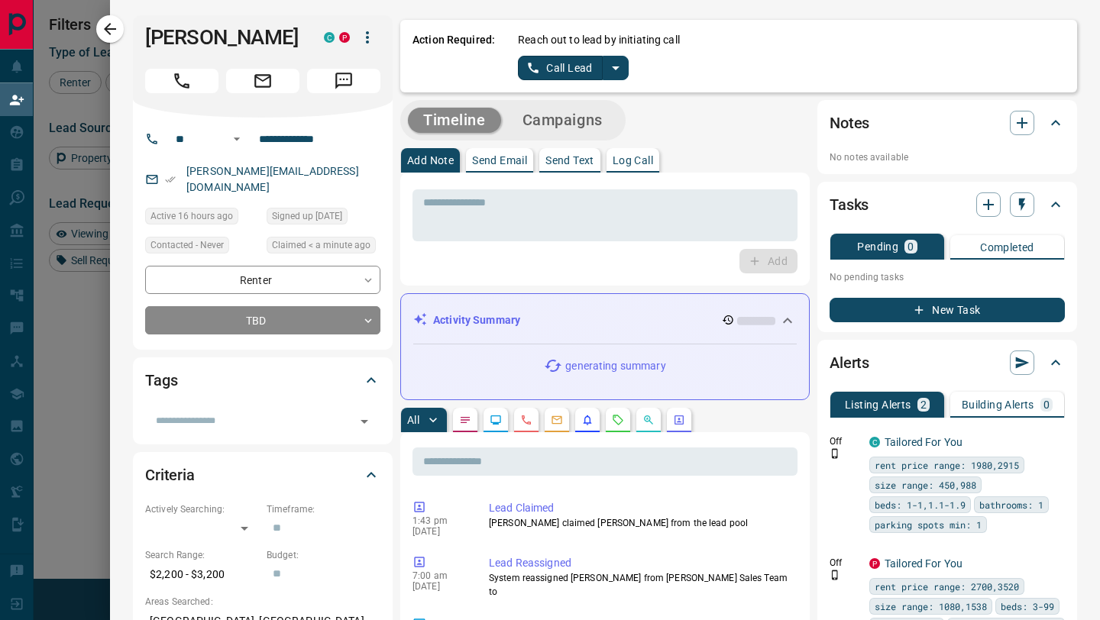
click at [559, 67] on button "Call Lead" at bounding box center [560, 68] width 85 height 24
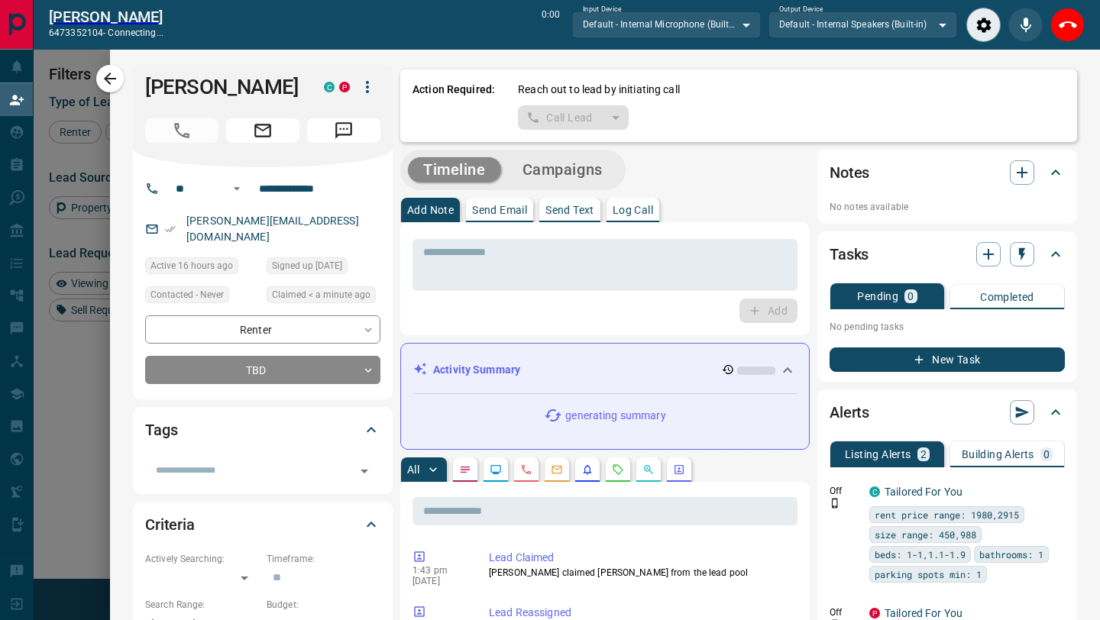
scroll to position [433, 785]
click at [1073, 23] on icon "End Call" at bounding box center [1067, 24] width 18 height 7
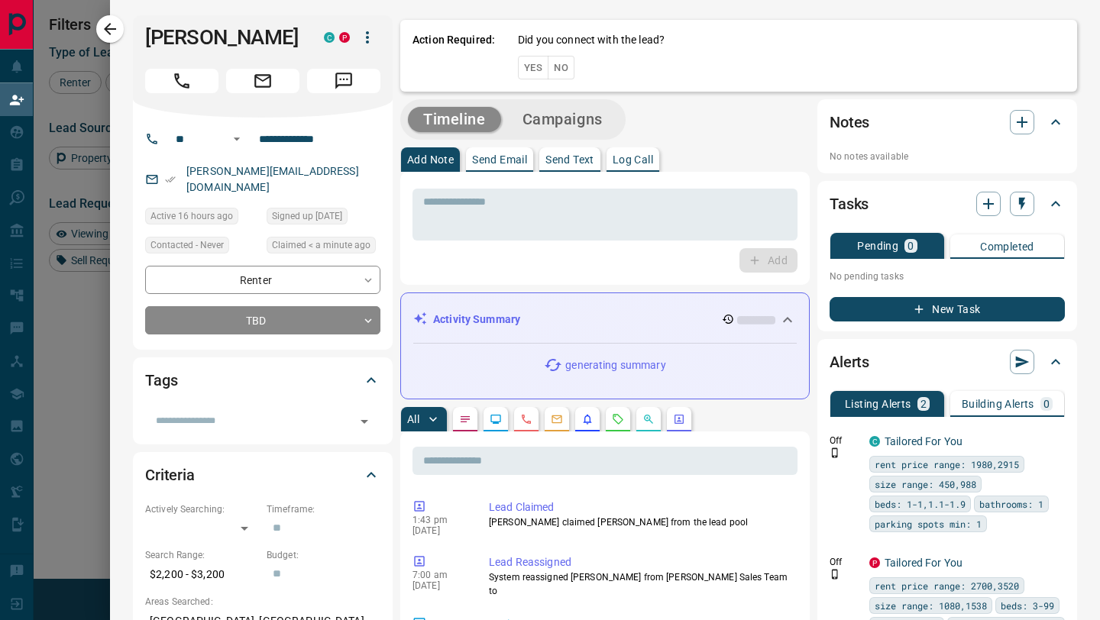
scroll to position [471, 785]
click at [566, 76] on button "No" at bounding box center [561, 68] width 27 height 24
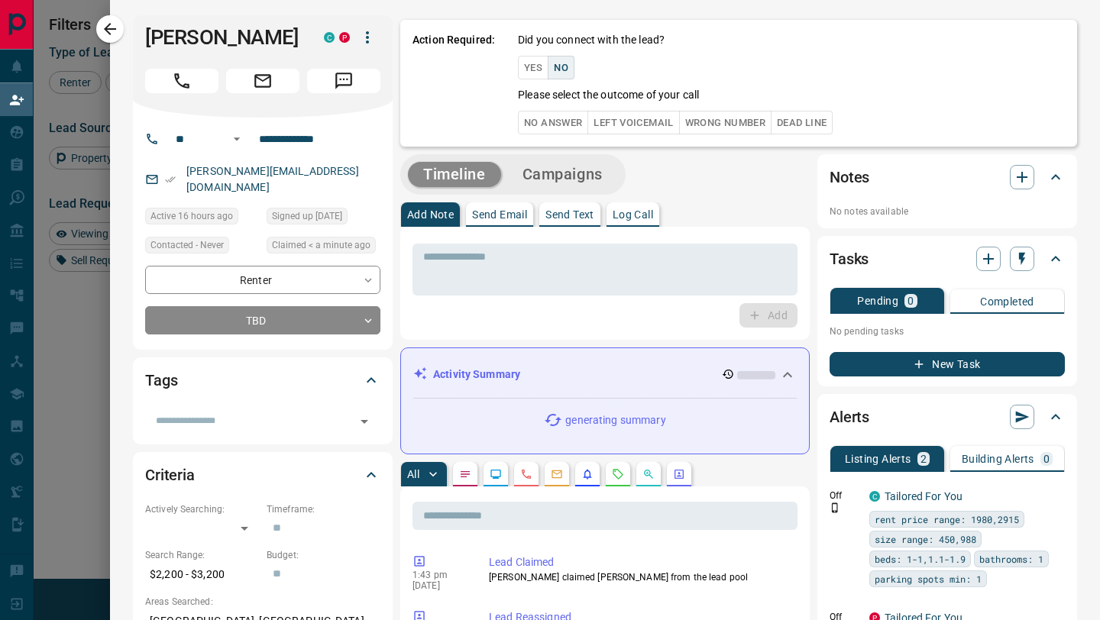
click at [567, 115] on button "No Answer" at bounding box center [553, 123] width 70 height 24
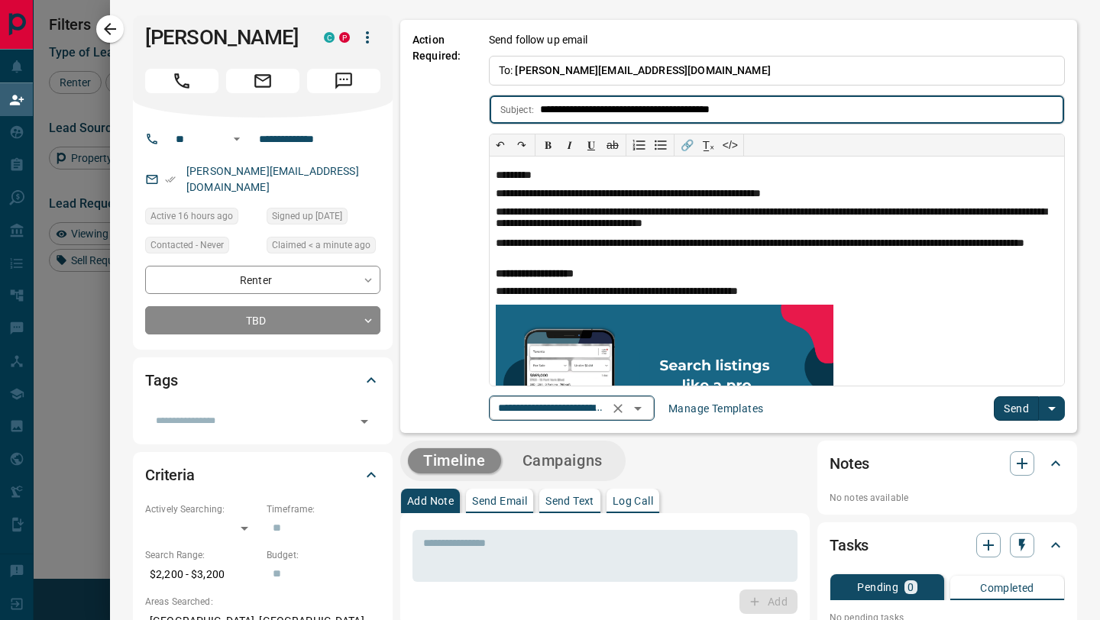
click at [645, 413] on icon "Open" at bounding box center [637, 408] width 18 height 18
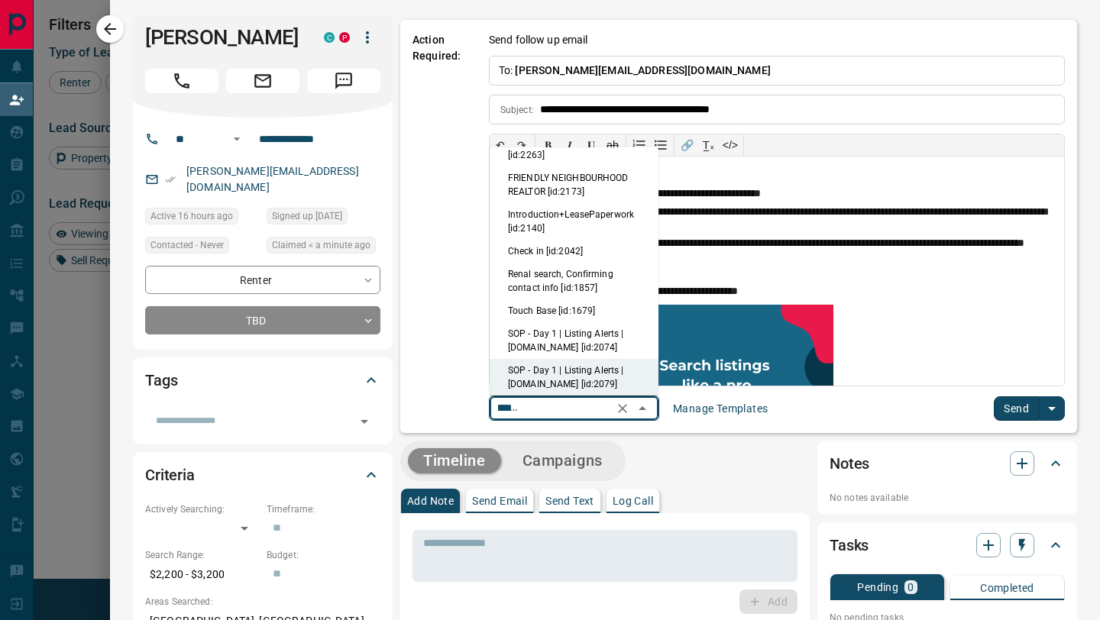
scroll to position [0, 0]
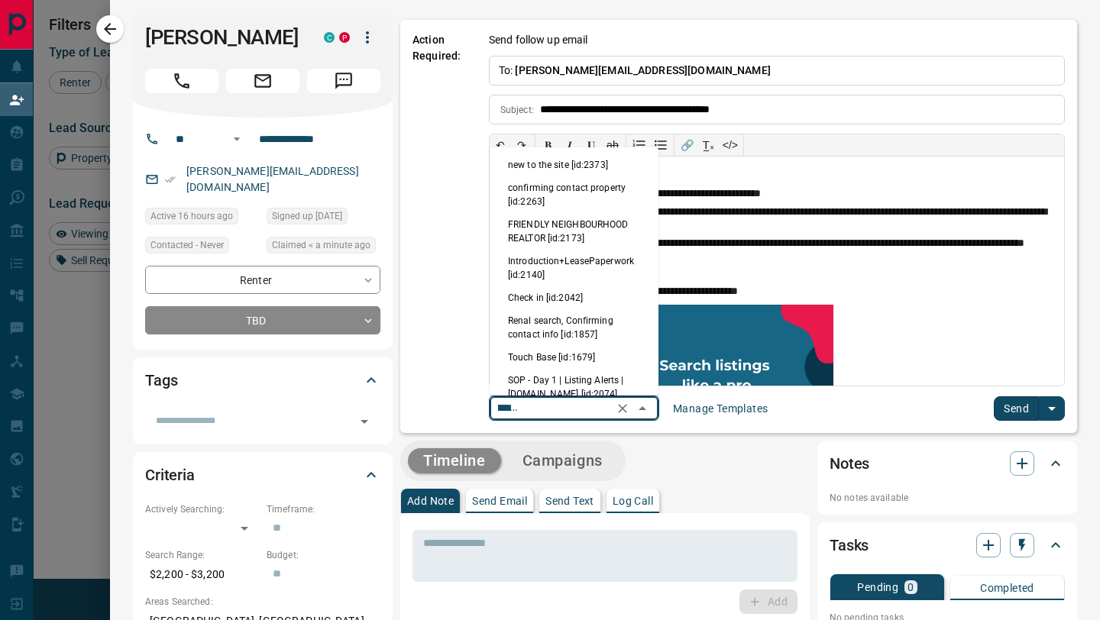
click at [570, 360] on li "Touch Base [id:1679]" at bounding box center [573, 357] width 169 height 23
type input "**********"
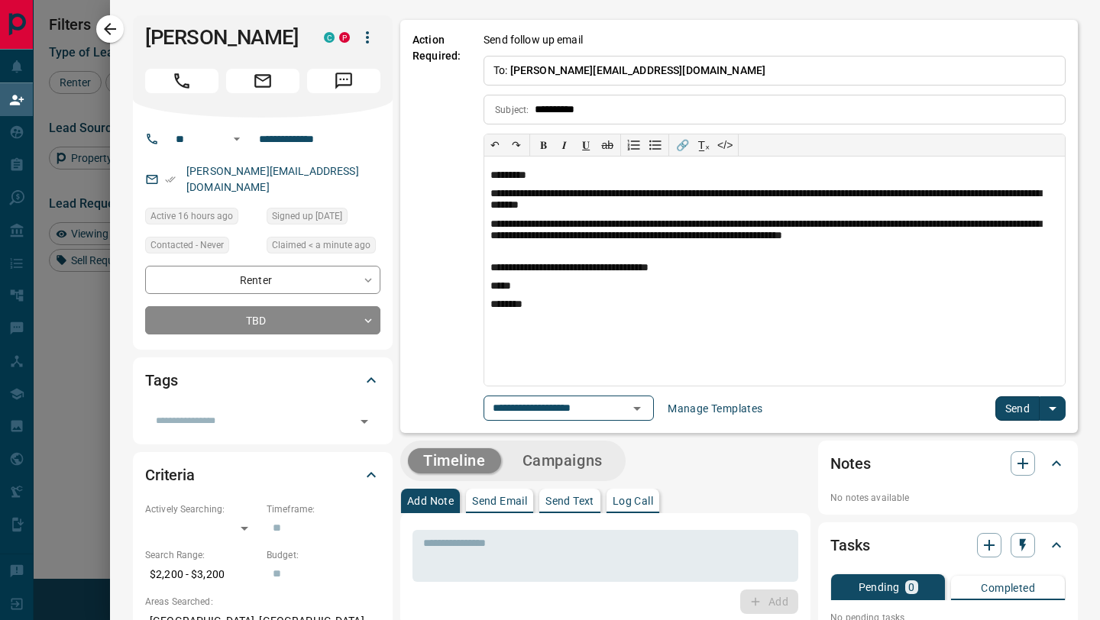
click at [1010, 406] on button "Send" at bounding box center [1017, 408] width 45 height 24
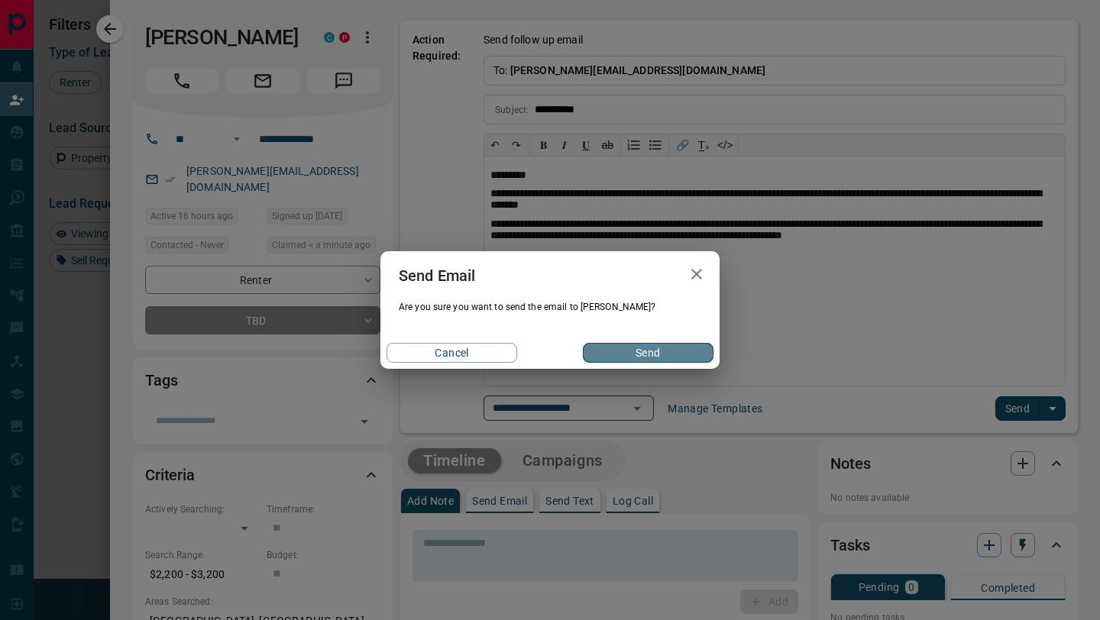
click at [670, 344] on button "Send" at bounding box center [648, 353] width 131 height 20
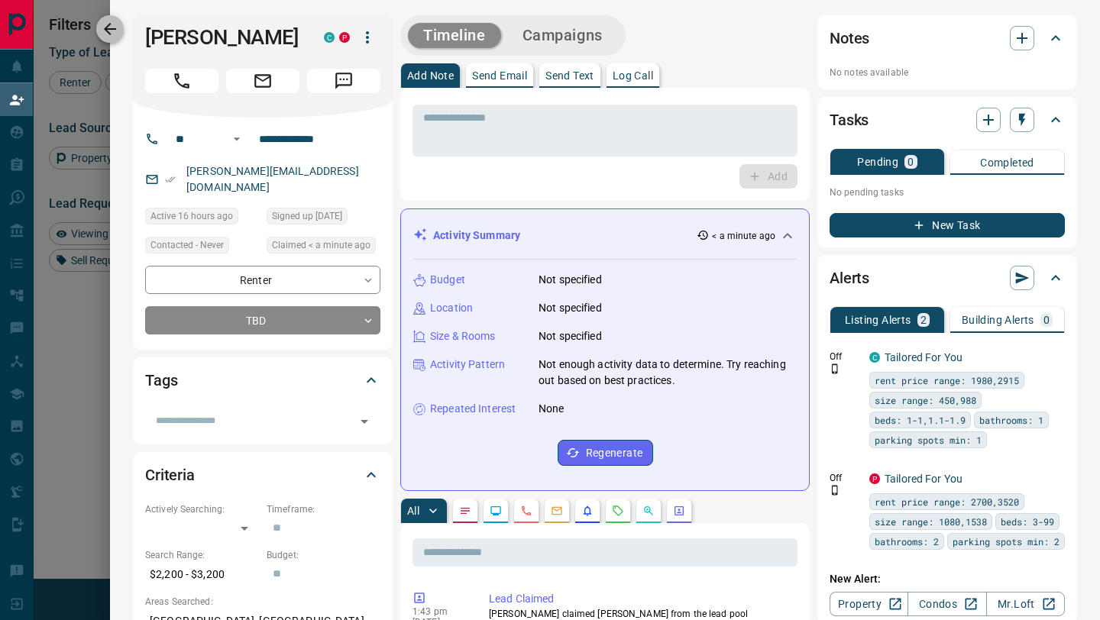
click at [115, 32] on icon "button" at bounding box center [110, 29] width 18 height 18
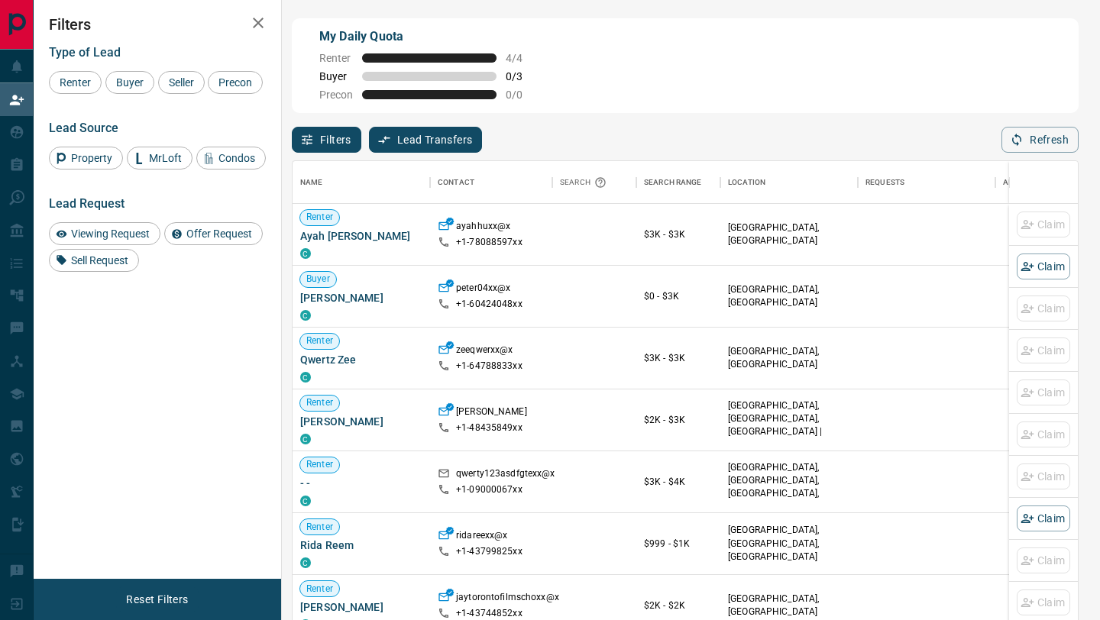
scroll to position [471, 785]
click at [134, 85] on span "Buyer" at bounding box center [130, 82] width 38 height 12
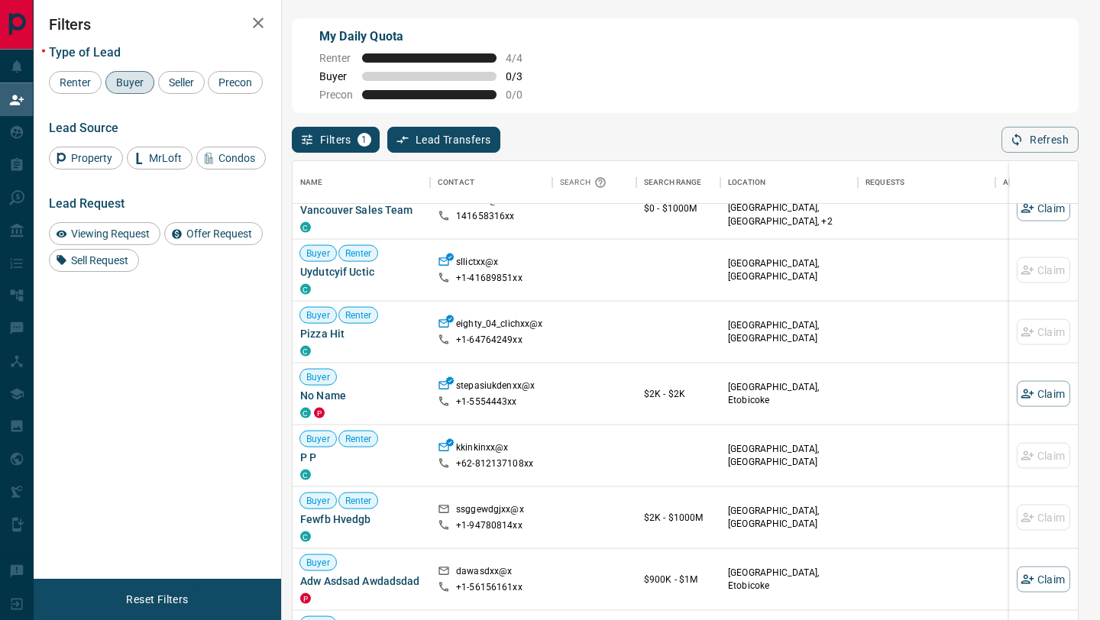
scroll to position [2528, 0]
